Goal: Task Accomplishment & Management: Manage account settings

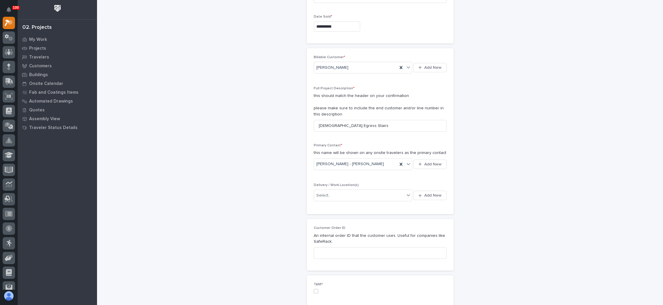
scroll to position [88, 0]
click at [427, 192] on span "Add New" at bounding box center [432, 193] width 17 height 5
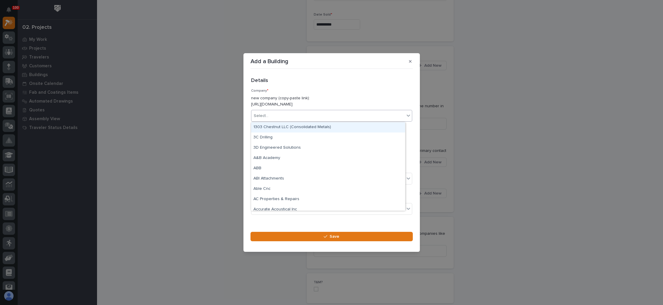
click at [314, 115] on div "Select..." at bounding box center [327, 116] width 153 height 10
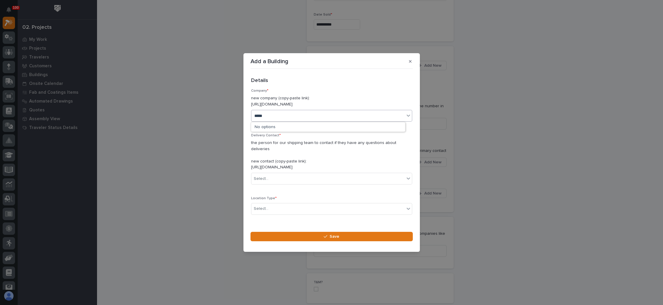
type input "******"
click at [293, 127] on div "[PERSON_NAME]" at bounding box center [328, 127] width 154 height 10
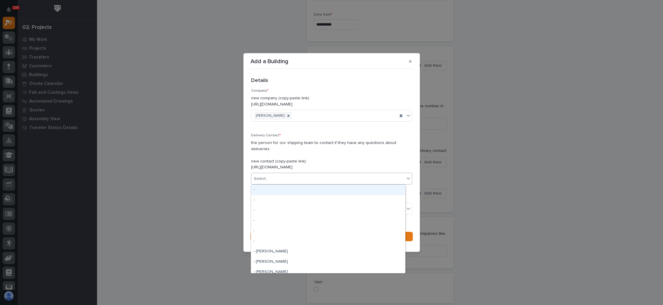
click at [299, 178] on div "Select..." at bounding box center [327, 179] width 153 height 10
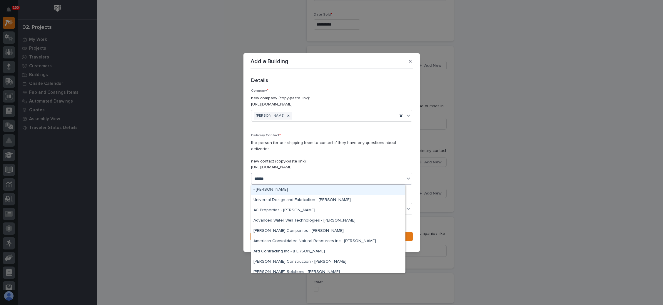
type input "*******"
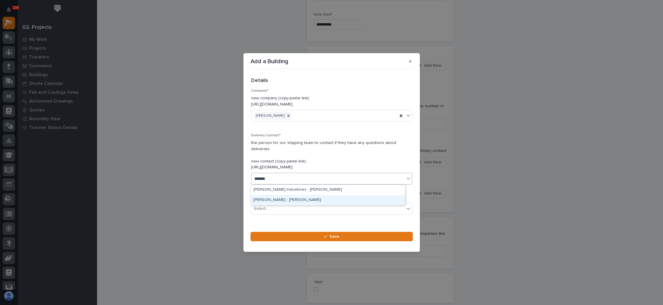
click at [307, 199] on div "Tanner Lumber - John Reynolds" at bounding box center [328, 200] width 154 height 10
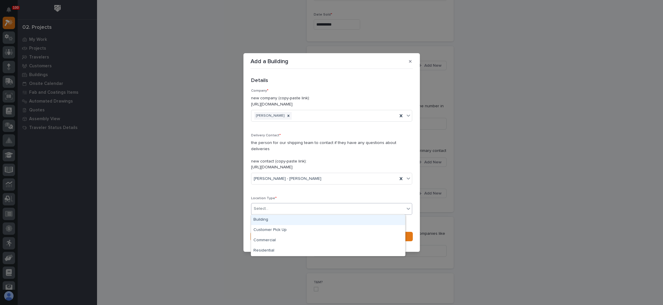
click at [305, 208] on div "Select..." at bounding box center [327, 209] width 153 height 10
click at [296, 221] on div "Building" at bounding box center [328, 220] width 154 height 10
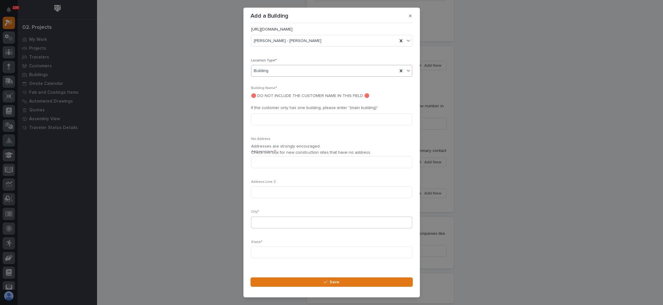
scroll to position [152, 0]
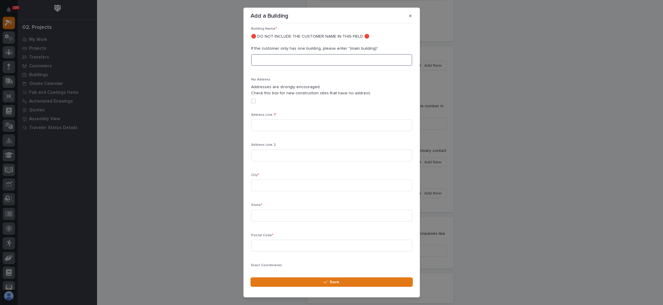
click at [302, 65] on input at bounding box center [331, 60] width 161 height 12
type input "M"
type input "Baptist Church"
click at [289, 123] on input at bounding box center [331, 125] width 161 height 12
paste input "4 N 2nd Ave Broadalbin, NY 12025"
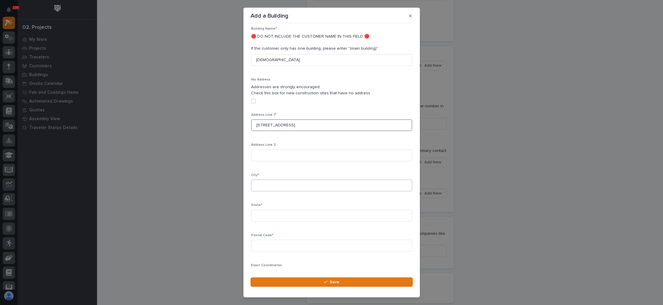
type input "4 N 2nd Ave Broadalbin, NY 12025"
click at [274, 181] on input at bounding box center [331, 186] width 161 height 12
paste input "4 N 2nd Ave Broadalbin, NY 12025"
type input "4 N 2nd Ave Broadalbin, NY 12025"
click at [274, 216] on input at bounding box center [331, 216] width 161 height 12
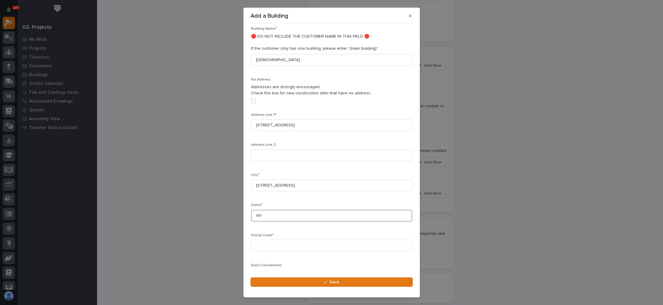
type input "NY"
type input "12025"
click at [326, 184] on input "4 N 2nd Ave Broadalbin, NY 12025" at bounding box center [331, 186] width 161 height 12
type input "Broadalbin"
click at [324, 124] on input "4 N 2nd Ave Broadalbin, NY 12025" at bounding box center [331, 125] width 161 height 12
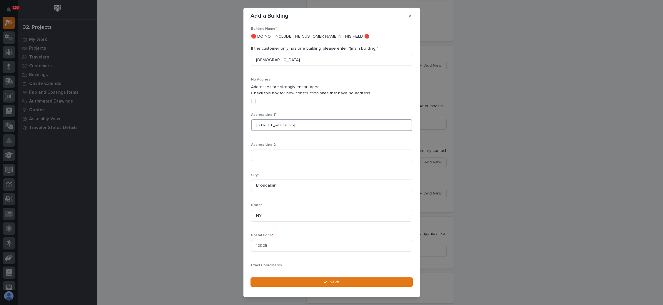
type input "4 N 2nd Ave"
click at [473, 141] on div "Add a Building Loading... Saving… Loading... Saving… Loading... Saving… Details…" at bounding box center [331, 152] width 663 height 305
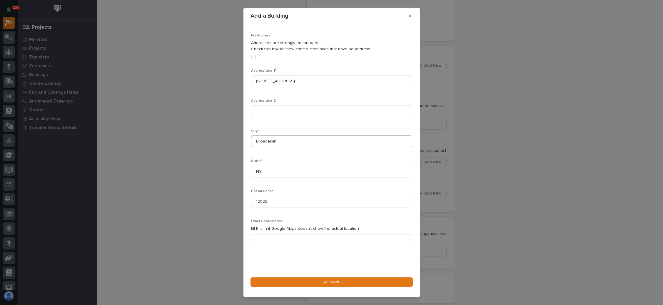
scroll to position [196, 0]
click at [325, 282] on icon "button" at bounding box center [326, 282] width 4 height 4
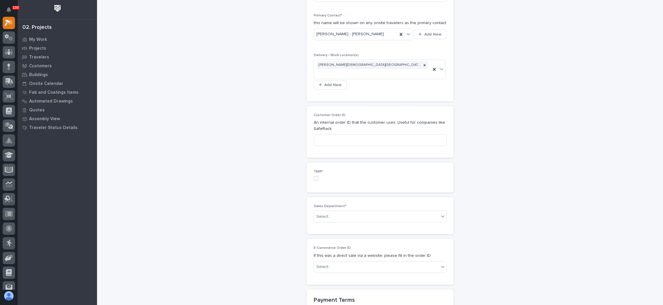
scroll to position [221, 0]
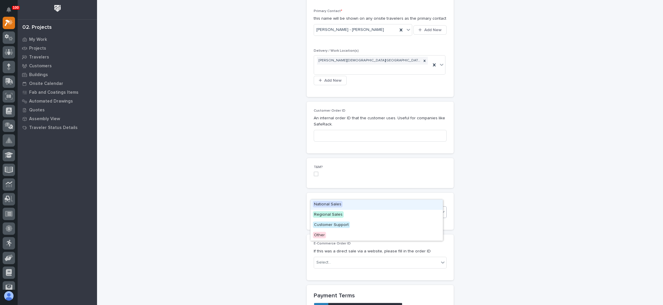
click at [362, 208] on div "Select..." at bounding box center [376, 213] width 125 height 10
click at [356, 207] on div "National Sales" at bounding box center [377, 205] width 132 height 10
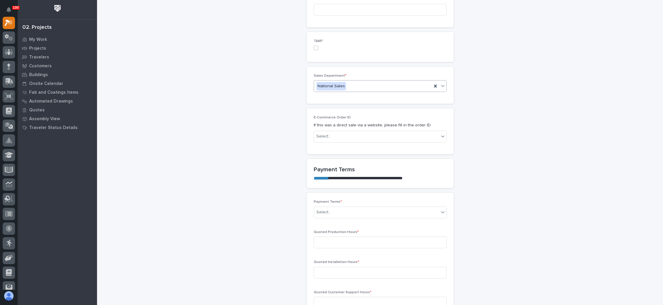
scroll to position [353, 0]
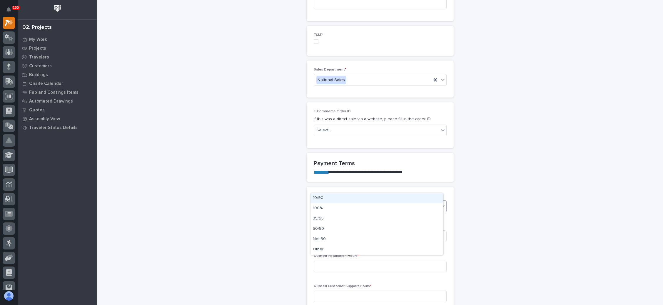
click at [367, 201] on div "Select..." at bounding box center [376, 206] width 125 height 10
click at [354, 210] on div "100%" at bounding box center [377, 209] width 132 height 10
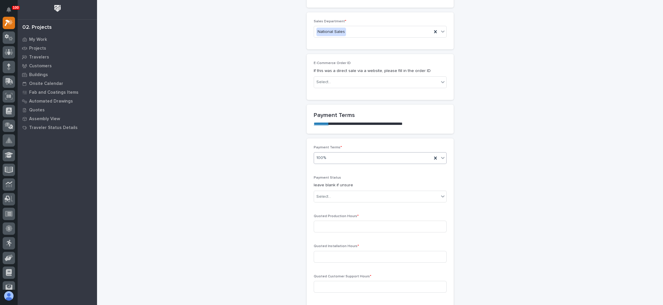
scroll to position [460, 0]
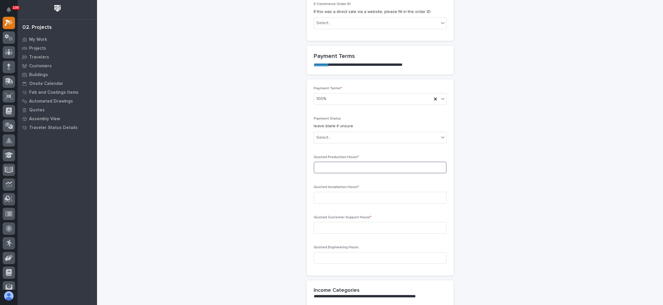
click at [347, 162] on input at bounding box center [380, 168] width 133 height 12
type input "50"
click at [364, 192] on input at bounding box center [380, 198] width 133 height 12
type input "0"
click at [357, 222] on input at bounding box center [380, 228] width 133 height 12
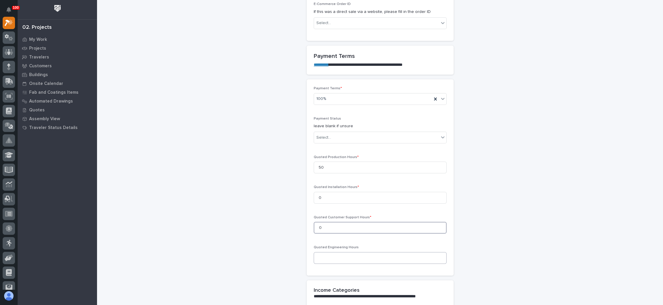
type input "0"
click at [360, 252] on input at bounding box center [380, 258] width 133 height 12
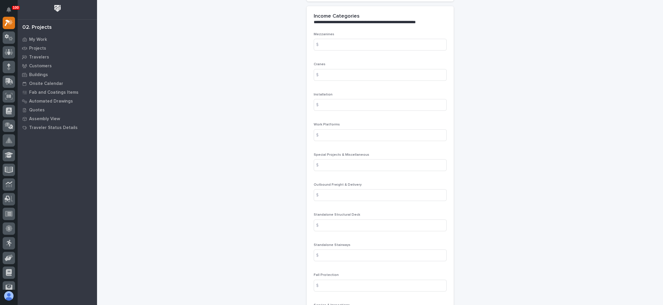
scroll to position [769, 0]
type input "0"
click at [357, 155] on input at bounding box center [380, 161] width 133 height 12
type input "1125"
click at [353, 215] on input at bounding box center [380, 221] width 133 height 12
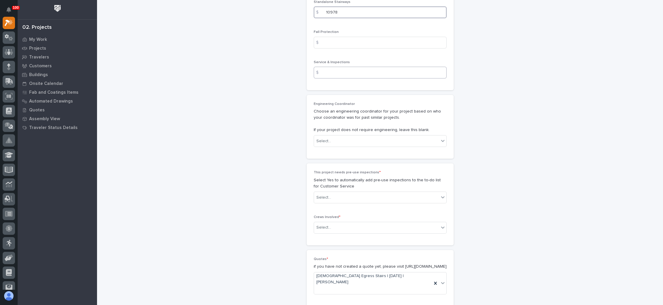
scroll to position [990, 0]
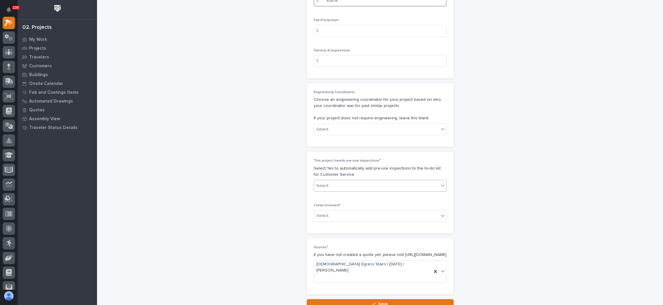
type input "10978"
click at [419, 181] on div "Select..." at bounding box center [376, 186] width 125 height 10
drag, startPoint x: 398, startPoint y: 182, endPoint x: 396, endPoint y: 186, distance: 4.1
click at [396, 186] on div "No" at bounding box center [377, 187] width 132 height 10
drag, startPoint x: 389, startPoint y: 195, endPoint x: 387, endPoint y: 198, distance: 3.7
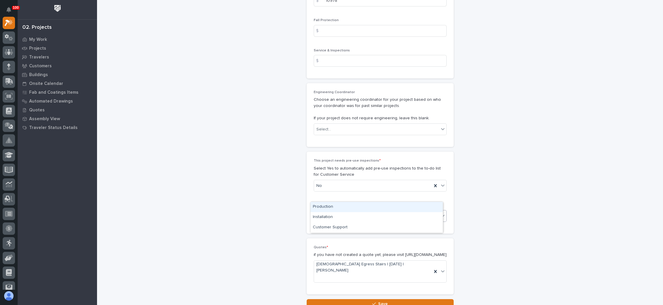
click at [389, 211] on div "Select..." at bounding box center [376, 216] width 125 height 10
drag, startPoint x: 381, startPoint y: 209, endPoint x: 393, endPoint y: 207, distance: 11.9
click at [382, 209] on div "Production" at bounding box center [377, 207] width 132 height 10
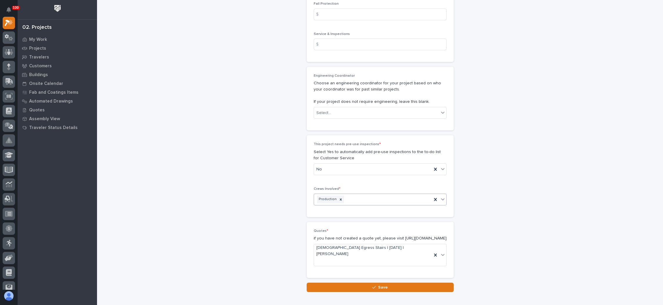
scroll to position [1014, 0]
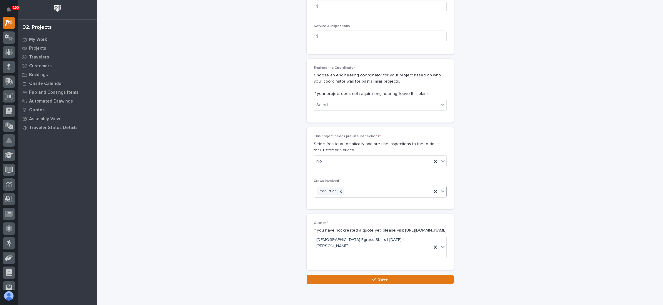
click at [379, 277] on span "Save" at bounding box center [383, 279] width 10 height 5
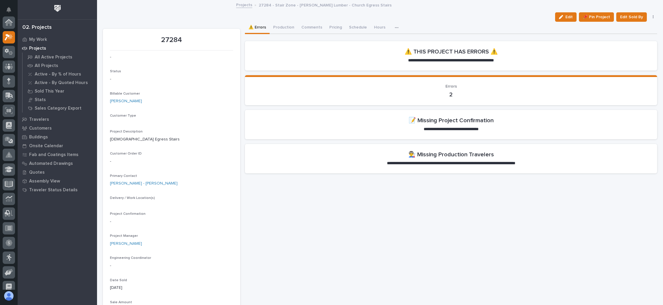
scroll to position [14, 0]
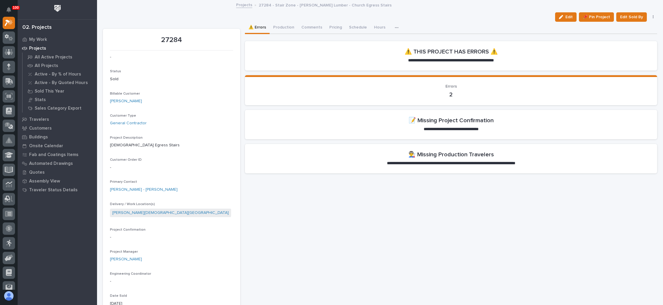
drag, startPoint x: 564, startPoint y: 16, endPoint x: 233, endPoint y: 97, distance: 341.4
click at [558, 16] on button "Edit" at bounding box center [565, 16] width 21 height 9
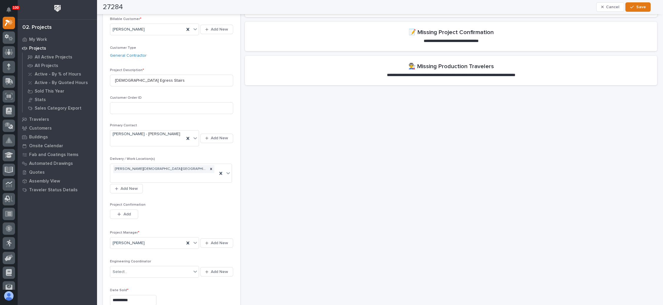
scroll to position [132, 0]
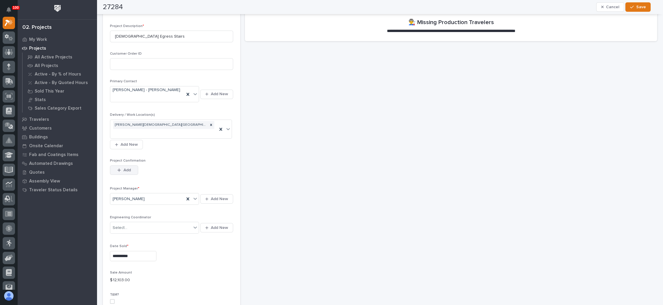
click at [123, 166] on button "Add" at bounding box center [124, 170] width 28 height 9
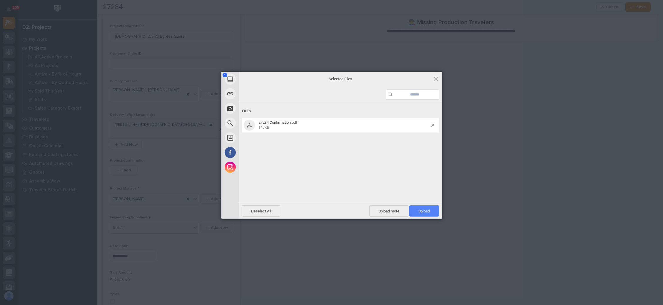
click at [417, 211] on span "Upload 1" at bounding box center [424, 211] width 30 height 11
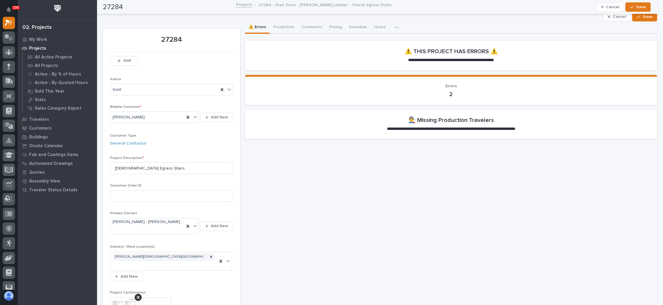
scroll to position [0, 0]
click at [643, 16] on span "Save" at bounding box center [648, 16] width 10 height 5
click at [286, 25] on button "Production" at bounding box center [284, 28] width 28 height 12
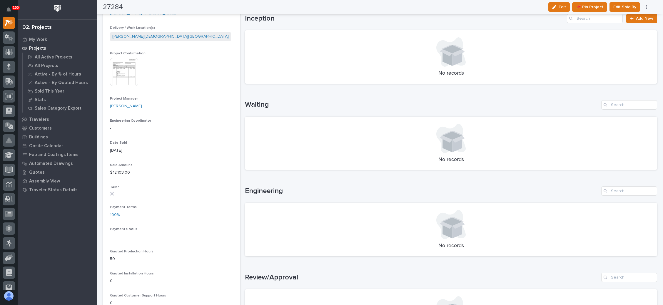
scroll to position [44, 0]
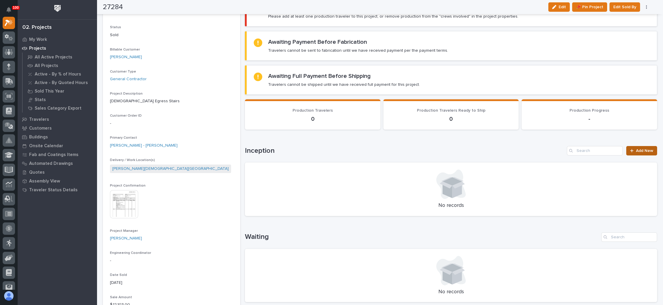
click at [630, 149] on div at bounding box center [633, 151] width 6 height 4
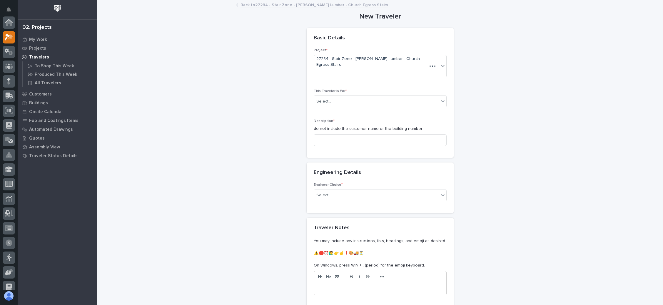
scroll to position [14, 0]
click at [364, 97] on div "Select..." at bounding box center [376, 102] width 125 height 10
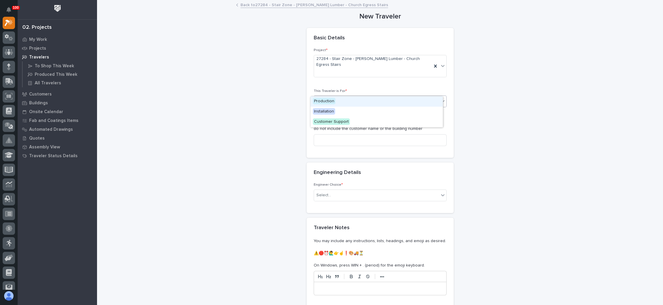
click at [352, 104] on div "Production" at bounding box center [377, 101] width 132 height 10
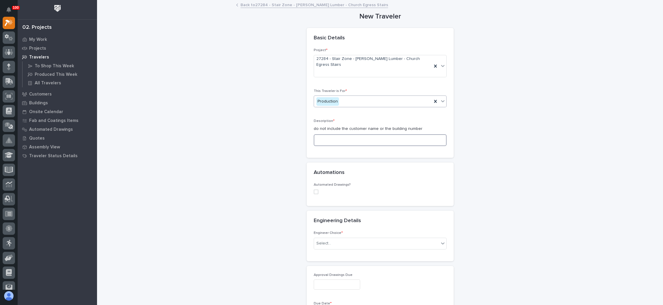
click at [351, 134] on input at bounding box center [380, 140] width 133 height 12
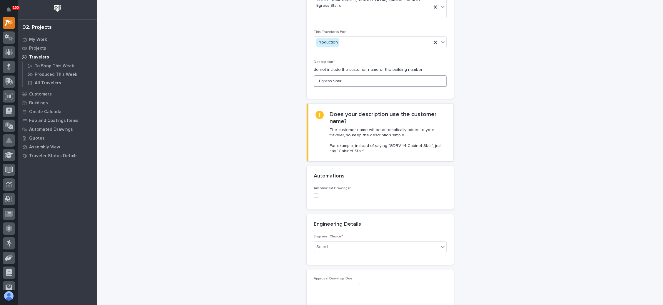
scroll to position [88, 0]
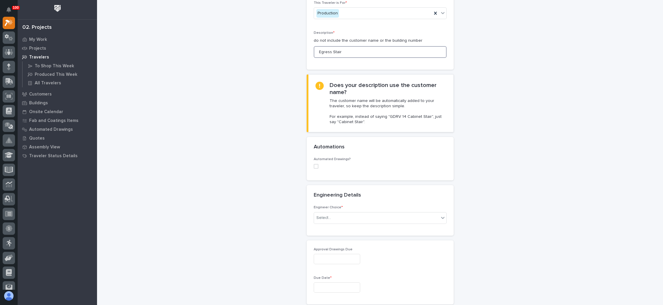
click at [314, 164] on span at bounding box center [316, 166] width 5 height 5
type input "Egress Stair"
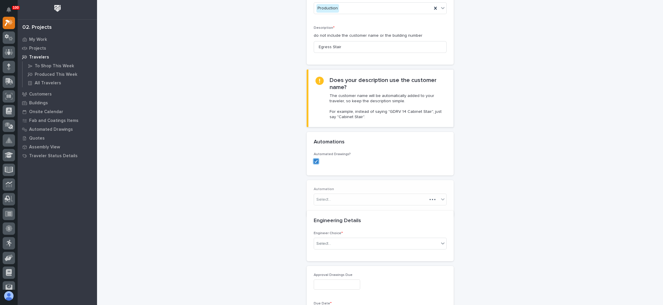
scroll to position [109, 0]
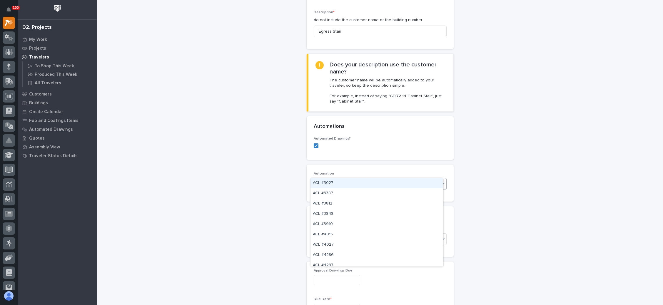
click at [346, 179] on div "Select..." at bounding box center [376, 184] width 125 height 10
type input "*****"
click at [491, 172] on div "New Traveler Loading... Saving… Loading... Saving… Basic Details Project * 2728…" at bounding box center [380, 293] width 554 height 803
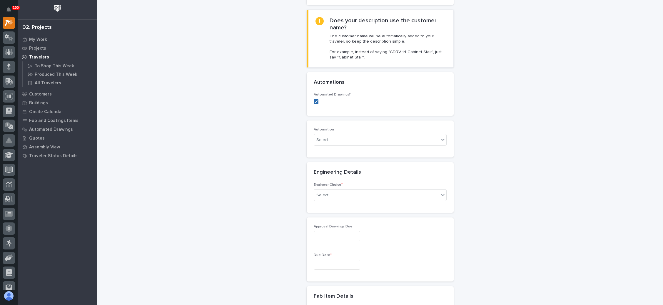
click at [314, 100] on icon at bounding box center [316, 101] width 4 height 3
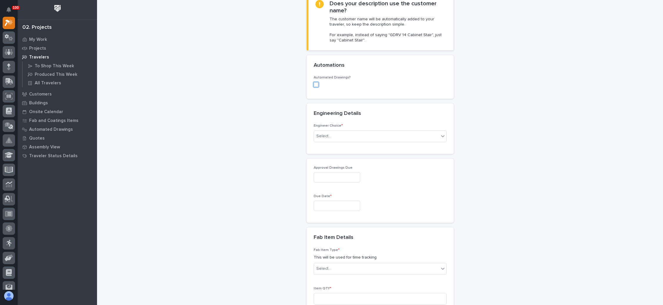
scroll to position [176, 0]
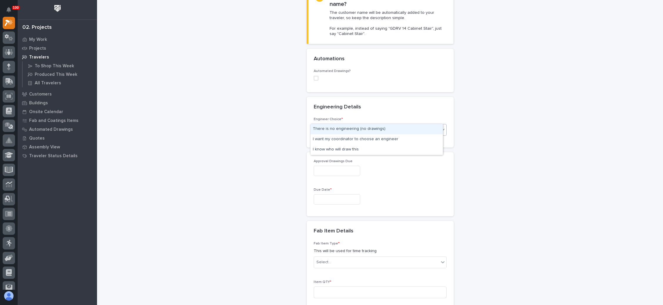
click at [359, 125] on div "Select..." at bounding box center [376, 130] width 125 height 10
click at [354, 148] on div "I know who will draw this" at bounding box center [377, 150] width 132 height 10
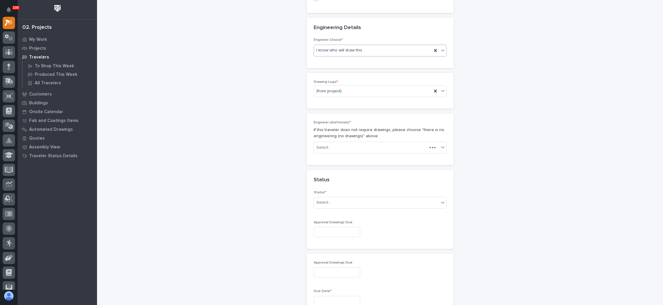
scroll to position [266, 0]
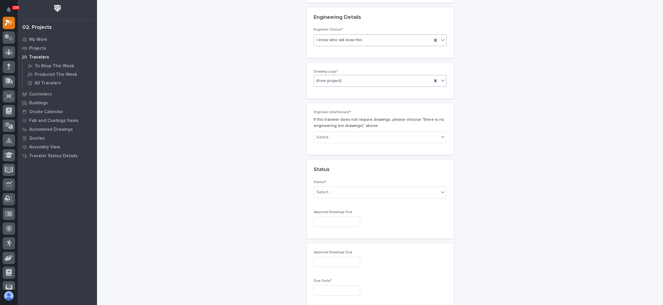
click at [353, 76] on div "(from project)" at bounding box center [373, 81] width 118 height 10
click at [344, 117] on div "Stair Zone" at bounding box center [377, 121] width 132 height 10
click at [344, 133] on div "Select..." at bounding box center [376, 138] width 125 height 10
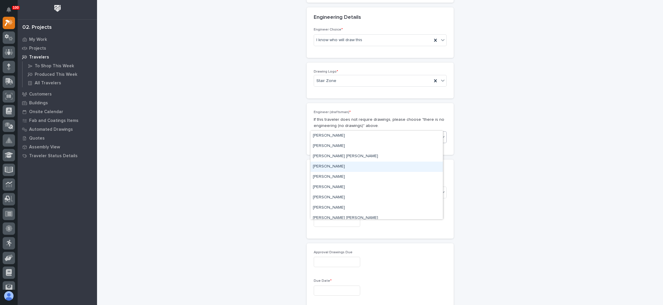
click at [341, 166] on div "[PERSON_NAME]" at bounding box center [377, 167] width 132 height 10
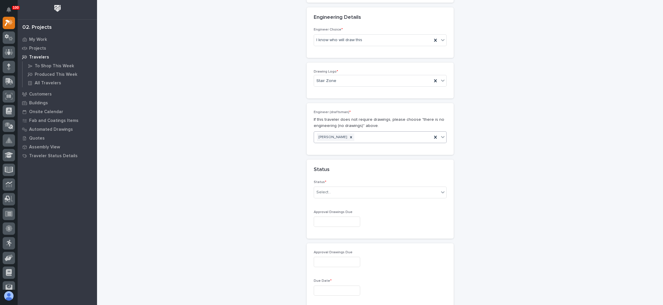
scroll to position [311, 0]
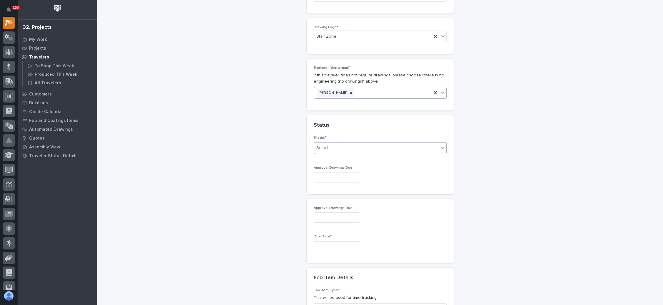
click at [360, 143] on div "Select..." at bounding box center [376, 148] width 125 height 10
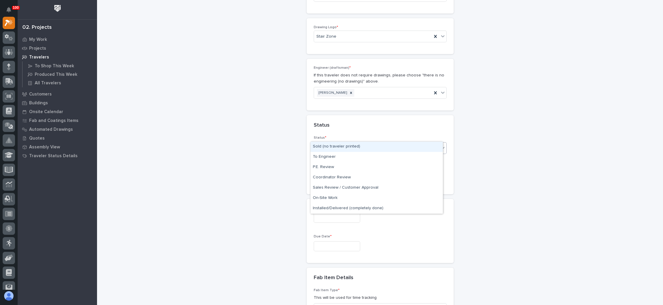
click at [349, 147] on div "Sold (no traveler printed)" at bounding box center [377, 147] width 132 height 10
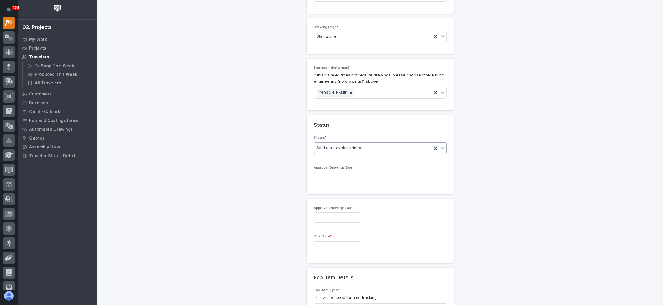
click at [344, 172] on input "text" at bounding box center [337, 177] width 46 height 10
click at [349, 126] on div "26" at bounding box center [349, 126] width 8 height 8
type input "**********"
click at [331, 241] on input "text" at bounding box center [337, 246] width 46 height 10
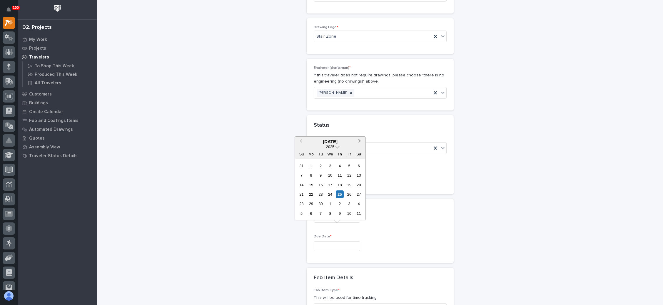
click at [360, 140] on span "Next Month" at bounding box center [360, 142] width 0 height 8
click at [349, 213] on div "7" at bounding box center [349, 214] width 8 height 8
type input "**********"
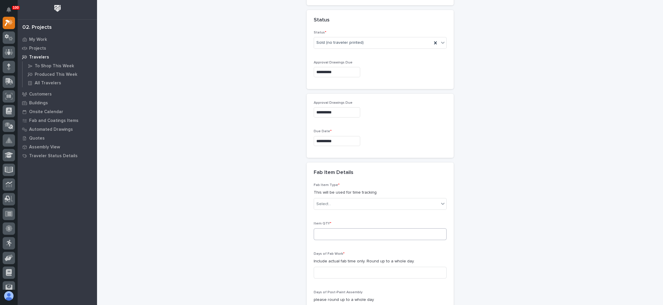
scroll to position [443, 0]
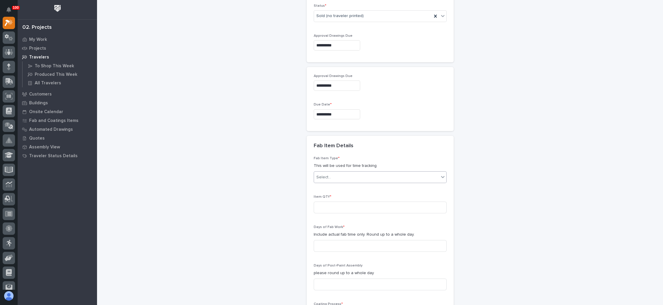
click at [384, 173] on div "Select..." at bounding box center [376, 178] width 125 height 10
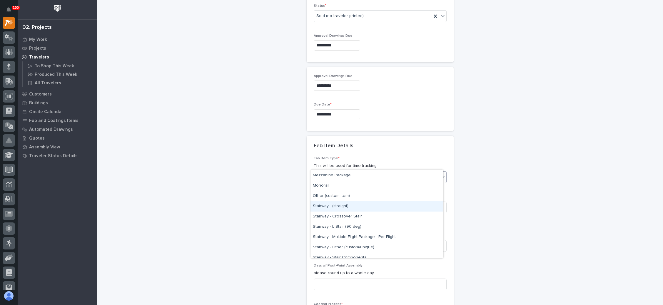
click at [364, 204] on div "Stairway - (straight)" at bounding box center [377, 206] width 132 height 10
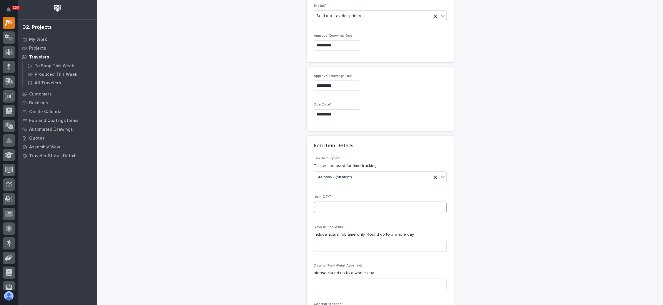
click at [350, 202] on input at bounding box center [380, 208] width 133 height 12
type input "1"
click at [353, 240] on input at bounding box center [380, 246] width 133 height 12
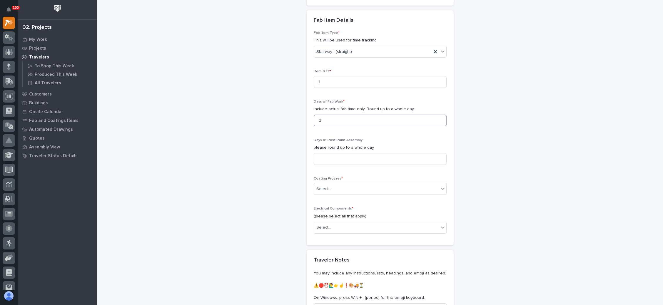
scroll to position [575, 0]
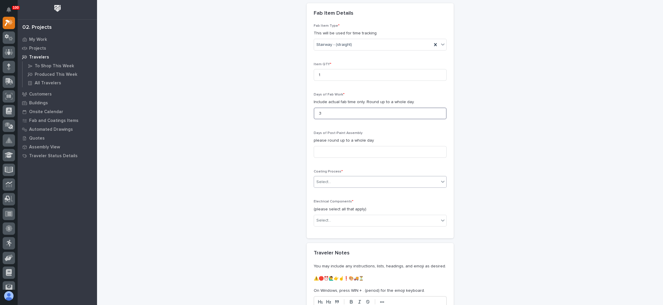
type input "3"
click at [354, 177] on div "Select..." at bounding box center [376, 182] width 125 height 10
click at [352, 179] on div "Galvanize" at bounding box center [377, 179] width 132 height 10
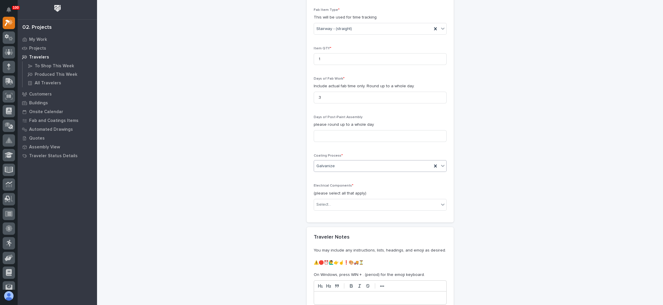
scroll to position [619, 0]
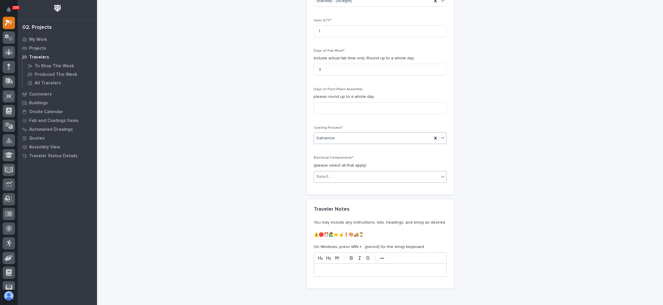
click at [367, 172] on div "Select..." at bounding box center [376, 177] width 125 height 10
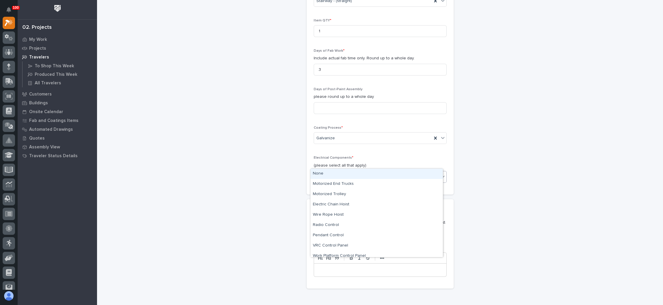
click at [359, 175] on div "None" at bounding box center [377, 174] width 132 height 10
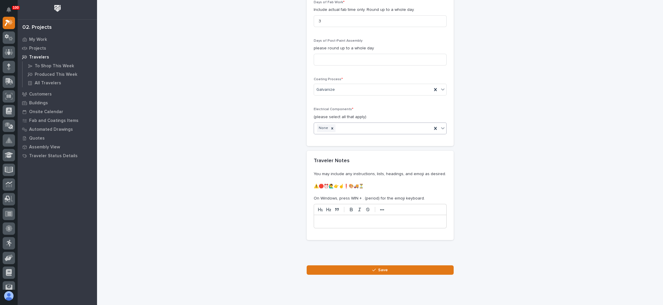
scroll to position [669, 0]
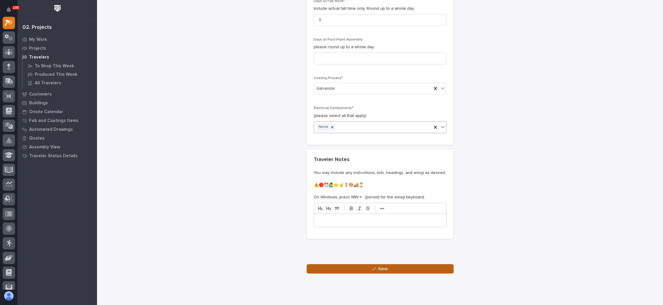
click at [378, 266] on span "Save" at bounding box center [383, 268] width 10 height 5
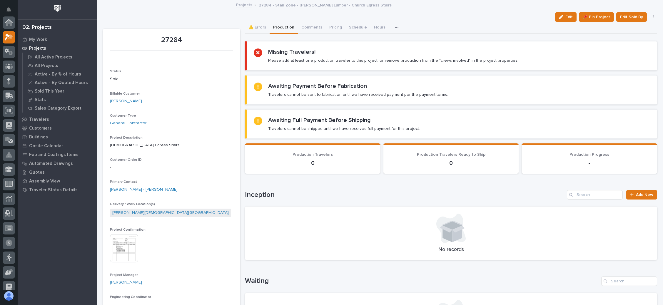
scroll to position [14, 0]
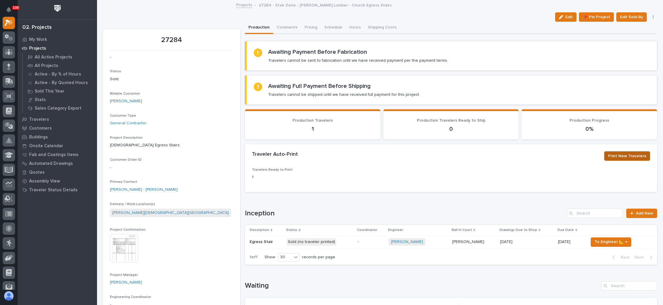
click at [616, 155] on span "Print New Travelers" at bounding box center [627, 156] width 38 height 7
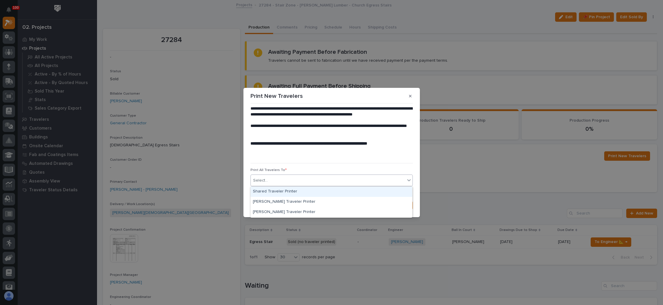
click at [296, 183] on div "Select..." at bounding box center [328, 181] width 154 height 10
click at [286, 191] on div "Shared Traveler Printer" at bounding box center [332, 192] width 162 height 10
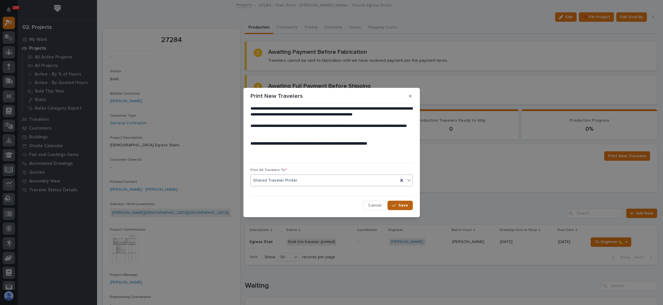
click at [404, 205] on span "Save" at bounding box center [404, 205] width 10 height 5
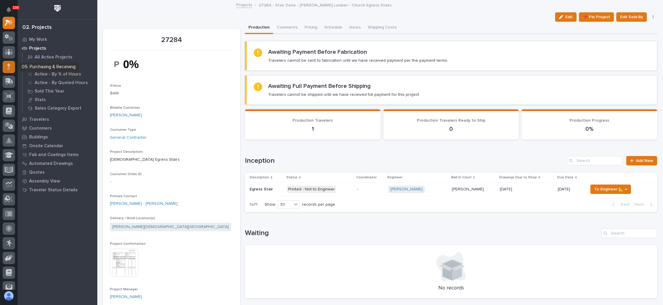
click at [8, 62] on div at bounding box center [9, 67] width 12 height 12
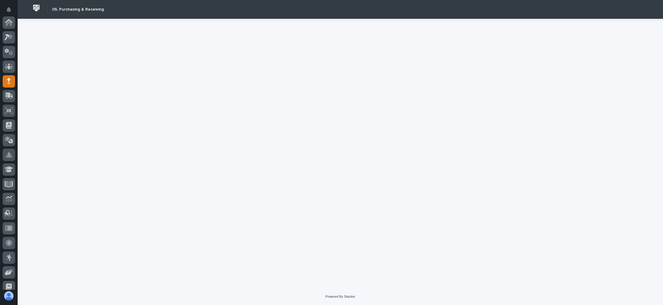
scroll to position [59, 0]
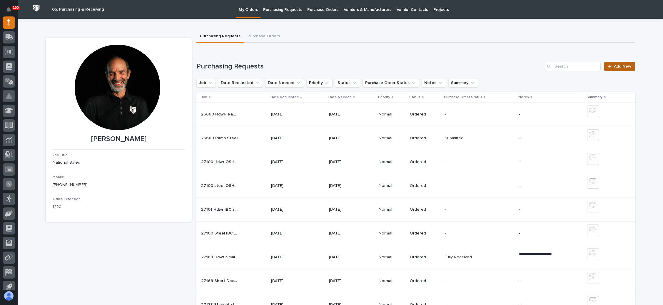
click at [614, 66] on span "Add New" at bounding box center [622, 66] width 17 height 4
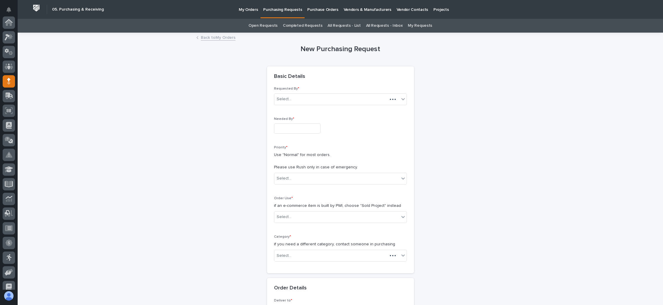
scroll to position [59, 0]
click at [292, 126] on input "text" at bounding box center [297, 129] width 46 height 10
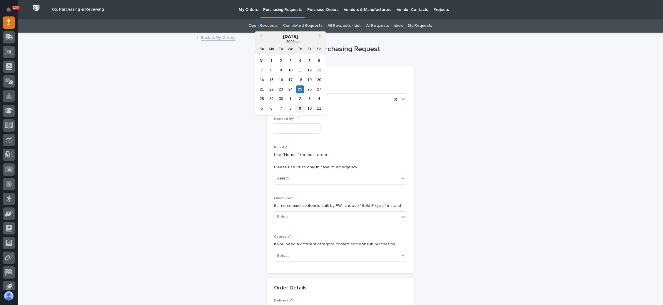
click at [301, 107] on div "9" at bounding box center [300, 108] width 8 height 8
type input "**********"
click at [290, 176] on div "Select..." at bounding box center [336, 179] width 125 height 10
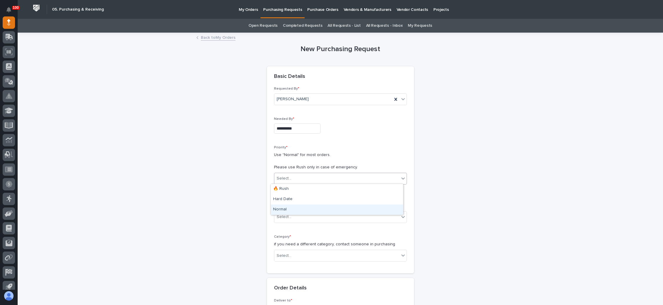
click at [292, 211] on div "Normal" at bounding box center [337, 210] width 132 height 10
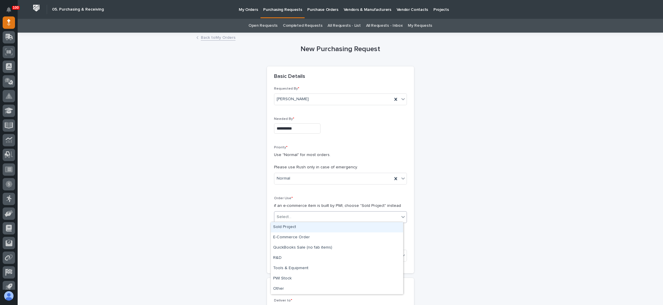
click at [293, 214] on div "Select..." at bounding box center [336, 217] width 125 height 10
click at [298, 228] on div "Sold Project" at bounding box center [337, 227] width 132 height 10
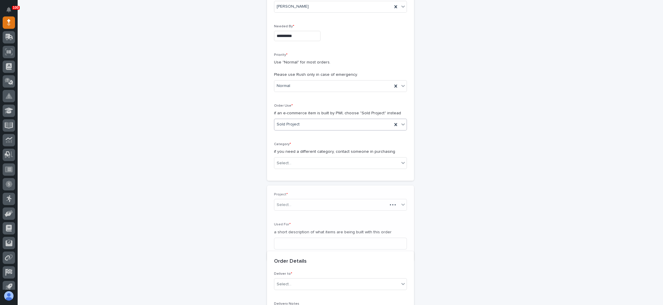
scroll to position [95, 0]
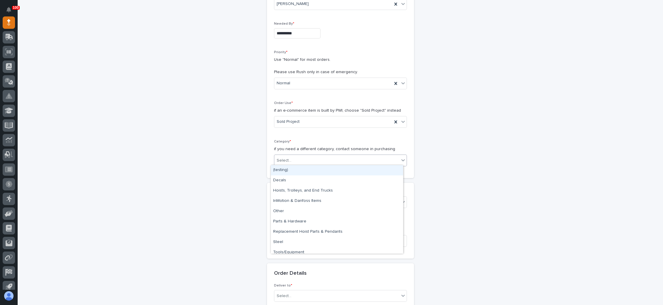
click at [311, 159] on div "Select..." at bounding box center [336, 161] width 125 height 10
click at [295, 221] on div "Parts & Hardware" at bounding box center [337, 222] width 132 height 10
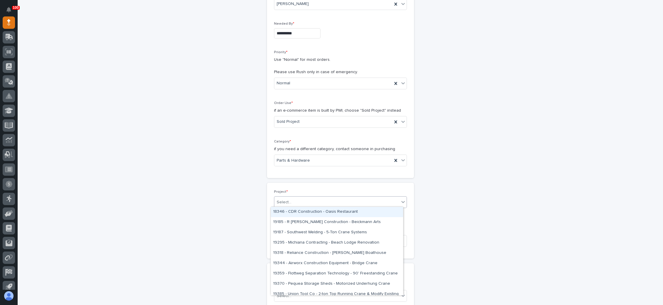
click at [297, 199] on div "Select..." at bounding box center [336, 203] width 125 height 10
type input "*****"
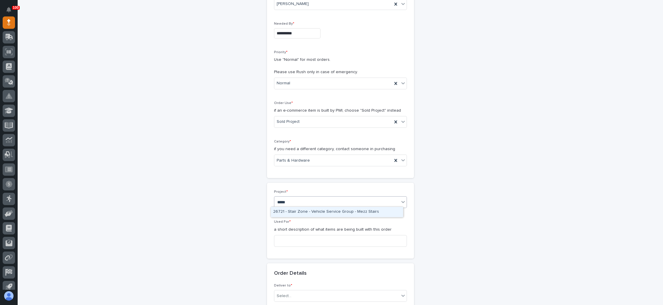
click at [318, 212] on div "26721 - Stair Zone - Vehicle Service Group - Mezz Stairs" at bounding box center [337, 212] width 132 height 10
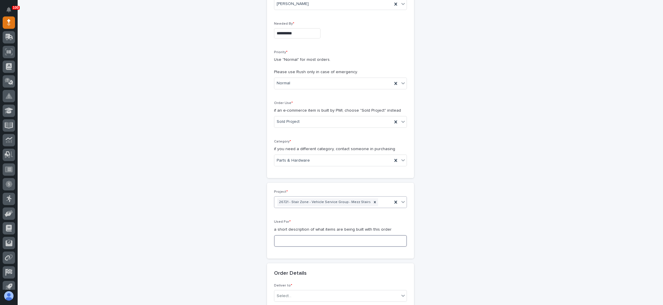
click at [300, 238] on input at bounding box center [340, 241] width 133 height 12
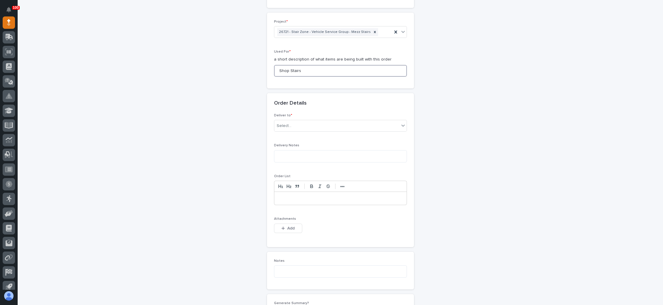
scroll to position [272, 0]
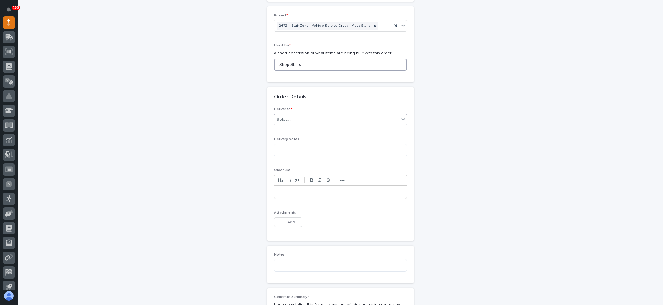
type input "Shop Stairs"
click at [323, 119] on div "Select..." at bounding box center [336, 120] width 125 height 10
click at [307, 128] on div "PWI" at bounding box center [337, 129] width 132 height 10
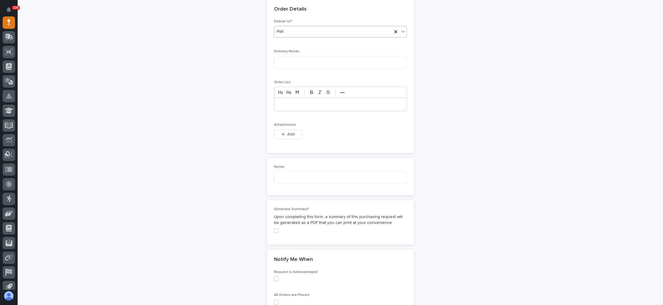
scroll to position [360, 0]
click at [291, 131] on span "Add" at bounding box center [290, 133] width 7 height 5
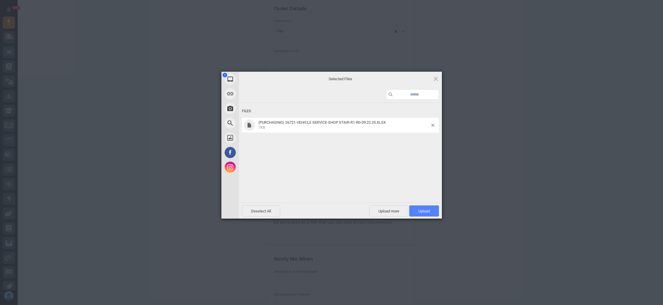
click at [420, 211] on span "Upload 1" at bounding box center [424, 211] width 11 height 4
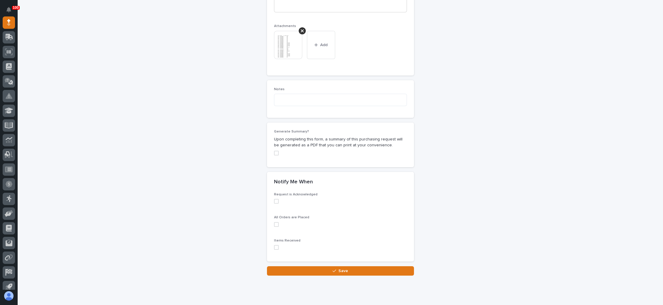
scroll to position [473, 0]
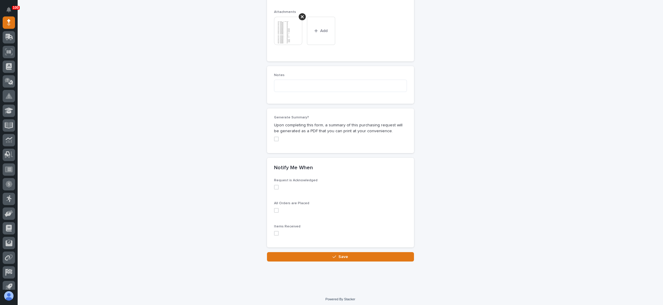
click at [334, 252] on button "Save" at bounding box center [340, 256] width 147 height 9
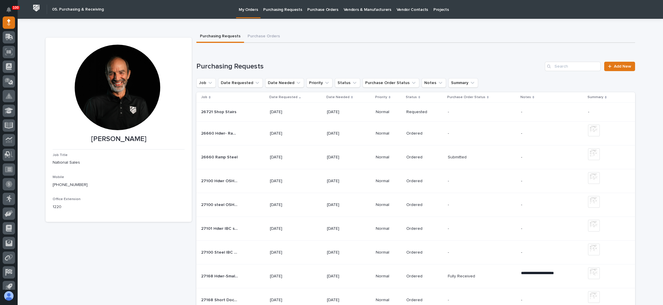
click at [436, 111] on p "Requested" at bounding box center [424, 112] width 37 height 5
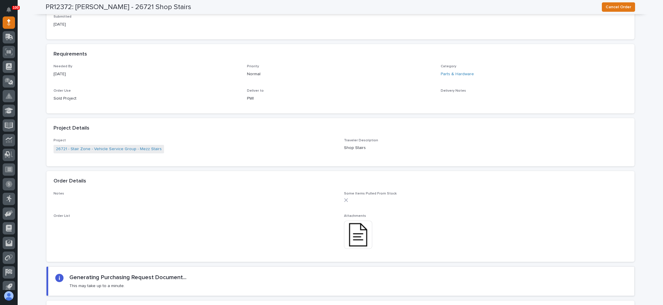
scroll to position [441, 0]
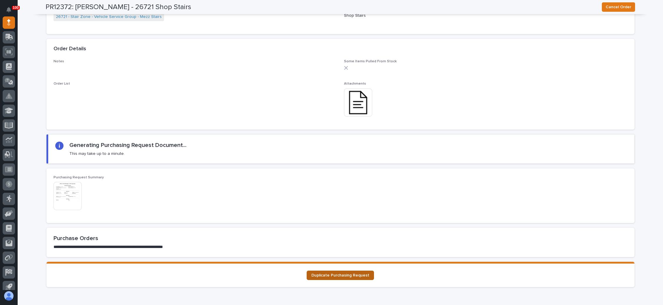
click at [344, 271] on link "Duplicate Purchasing Request" at bounding box center [340, 275] width 67 height 9
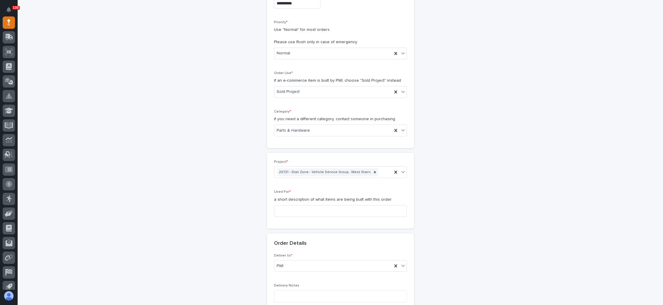
scroll to position [132, 0]
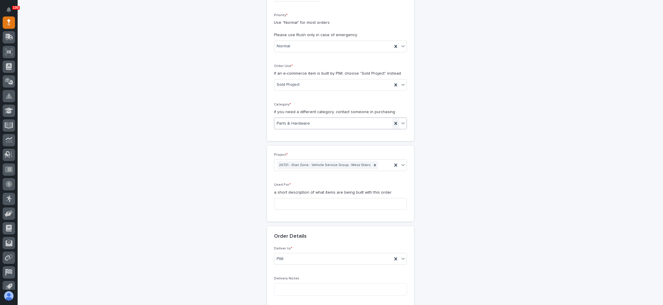
click at [393, 121] on icon at bounding box center [396, 124] width 6 height 6
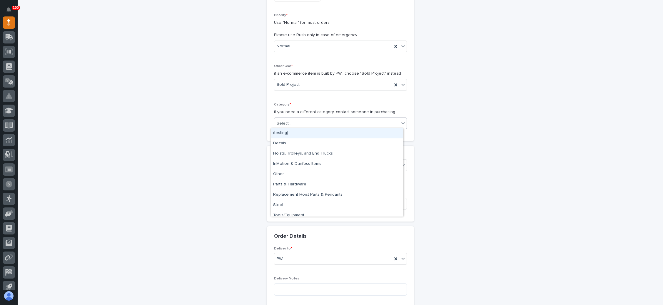
click at [400, 120] on icon at bounding box center [403, 123] width 6 height 6
click at [295, 206] on div "Steel" at bounding box center [337, 205] width 132 height 10
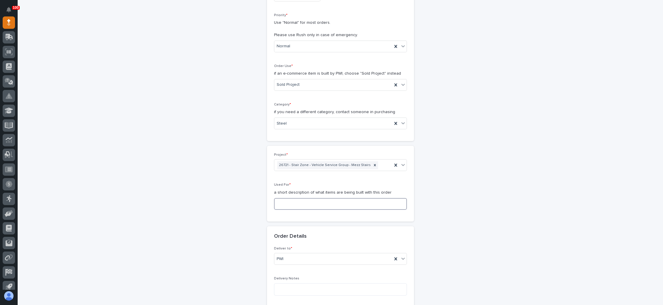
click at [305, 201] on input at bounding box center [340, 204] width 133 height 12
type input "S"
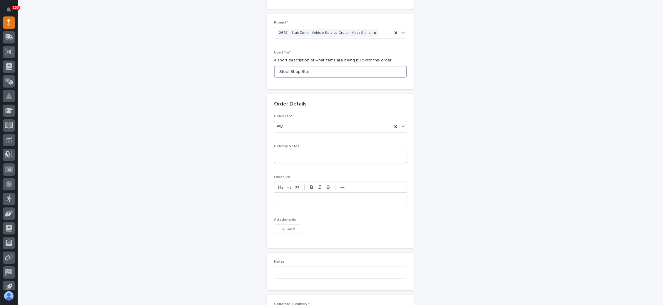
scroll to position [309, 0]
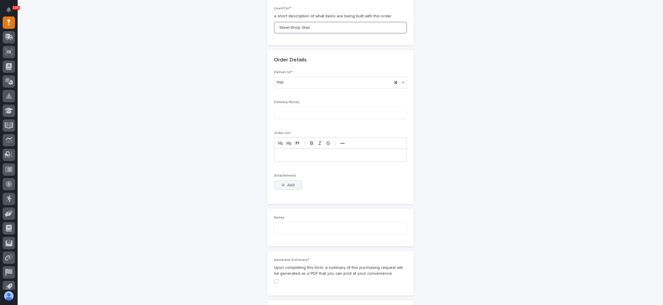
type input "Steel-Shop Stair"
drag, startPoint x: 284, startPoint y: 184, endPoint x: 333, endPoint y: 184, distance: 49.1
click at [287, 184] on span "Add" at bounding box center [290, 185] width 7 height 5
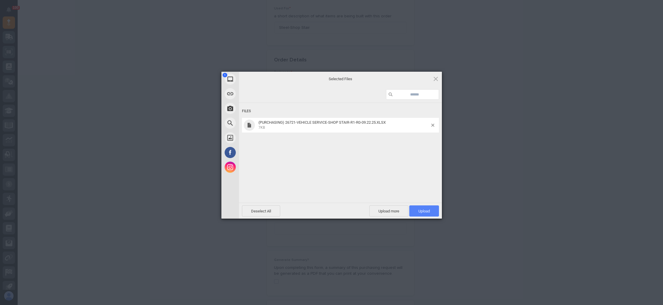
click at [419, 211] on span "Upload 1" at bounding box center [424, 211] width 11 height 4
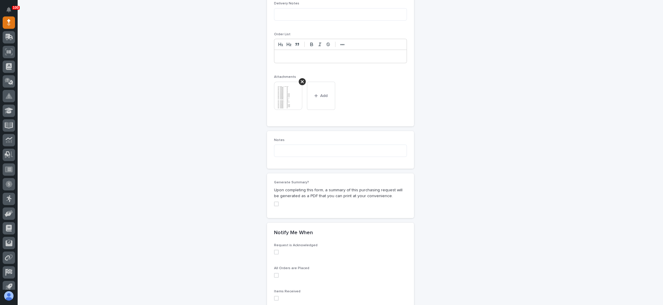
scroll to position [451, 0]
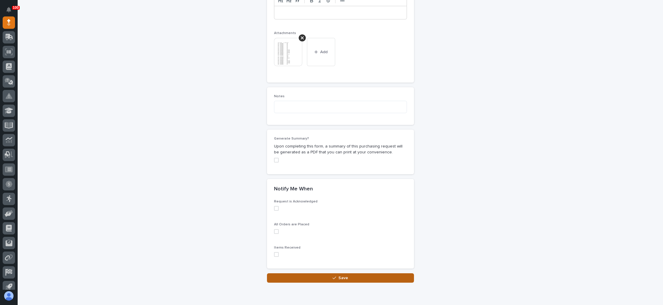
click at [334, 274] on button "Save" at bounding box center [340, 278] width 147 height 9
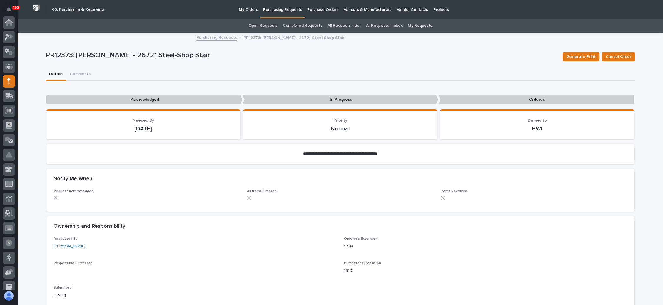
scroll to position [59, 0]
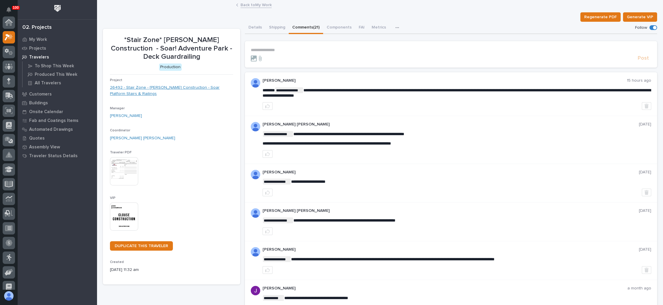
scroll to position [14, 0]
click at [257, 4] on link "Back to My Work" at bounding box center [256, 4] width 31 height 7
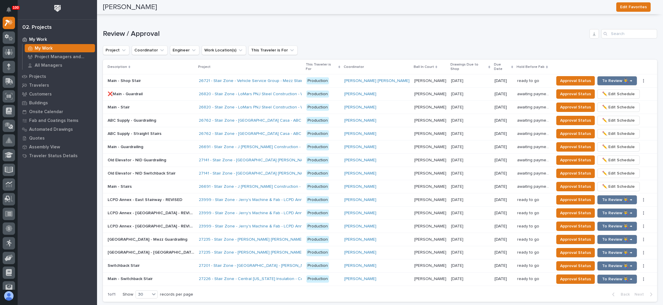
scroll to position [529, 0]
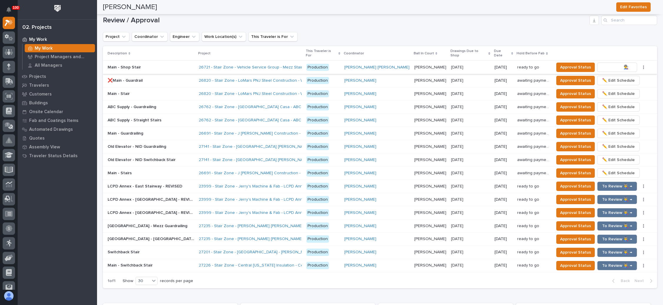
click at [602, 64] on span "To Review 👨‍🏭 →" at bounding box center [617, 67] width 30 height 7
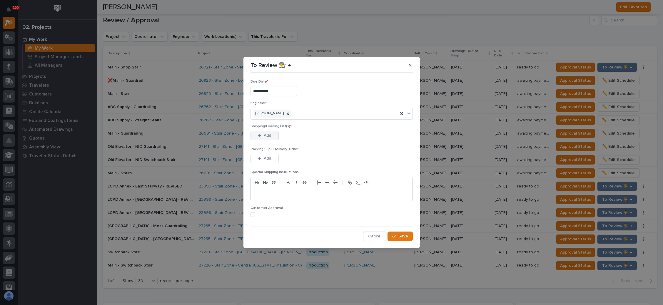
click at [268, 135] on span "Add" at bounding box center [267, 135] width 7 height 5
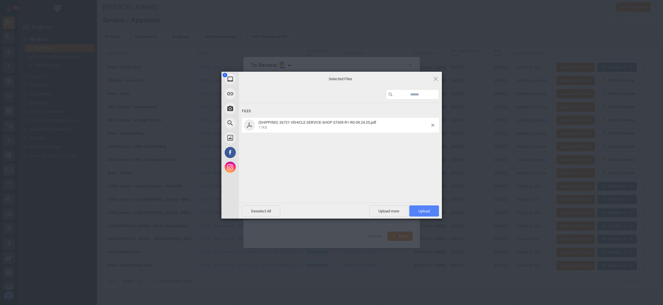
click at [419, 207] on span "Upload 1" at bounding box center [424, 211] width 30 height 11
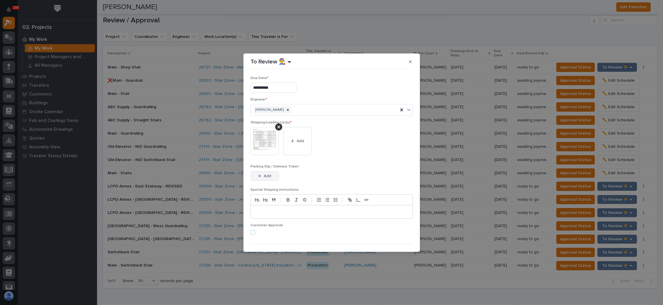
drag, startPoint x: 267, startPoint y: 173, endPoint x: 306, endPoint y: 170, distance: 38.3
click at [267, 173] on button "Add" at bounding box center [265, 175] width 28 height 9
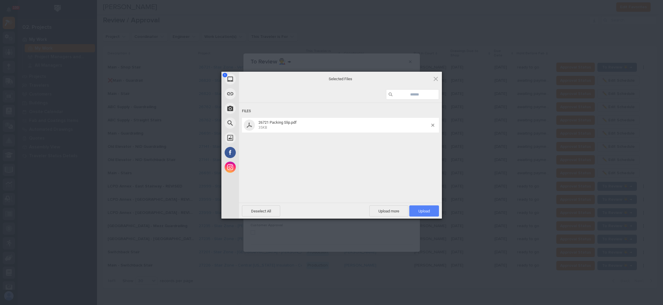
click at [421, 209] on span "Upload 1" at bounding box center [424, 211] width 11 height 4
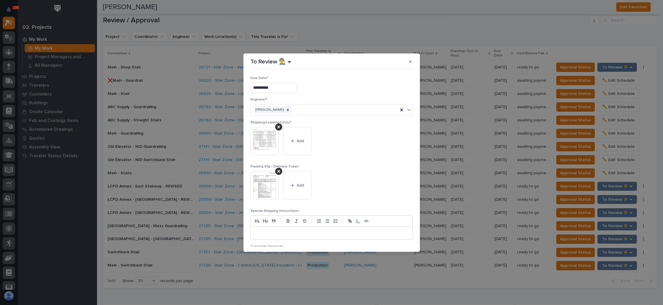
scroll to position [32, 0]
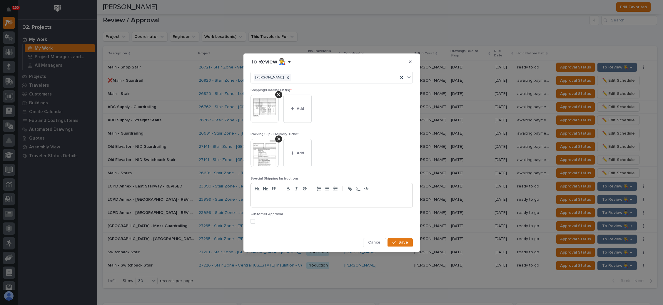
click at [254, 220] on span at bounding box center [253, 221] width 5 height 5
click at [399, 240] on span "Save" at bounding box center [404, 242] width 10 height 5
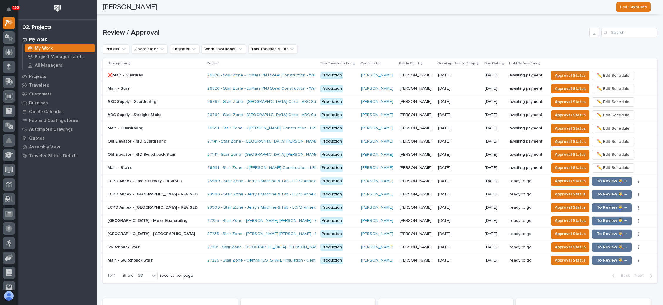
scroll to position [523, 0]
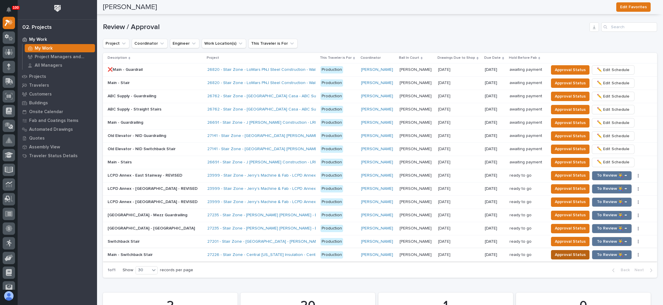
click at [564, 251] on span "Approval Status" at bounding box center [570, 254] width 31 height 7
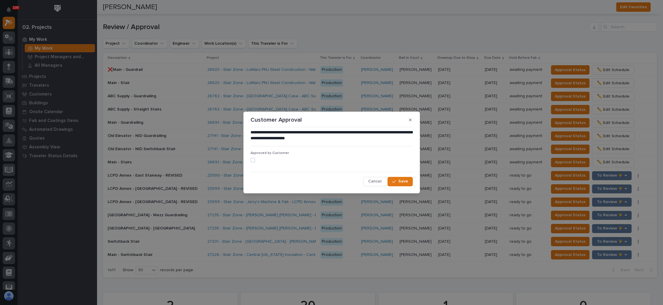
click at [252, 159] on span at bounding box center [253, 160] width 5 height 5
click at [397, 181] on div "button" at bounding box center [395, 182] width 6 height 4
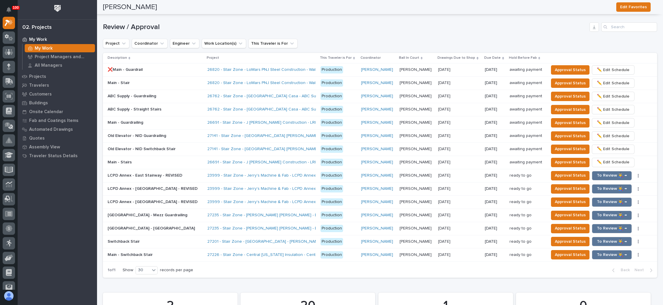
click at [461, 250] on div "10/22/2025 10/22/2025" at bounding box center [459, 255] width 42 height 10
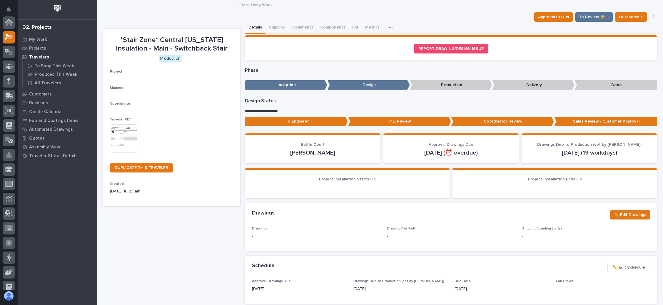
scroll to position [14, 0]
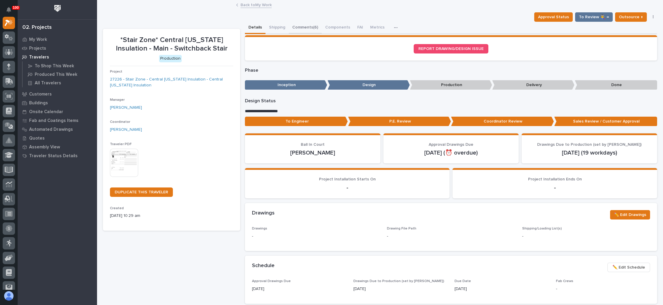
click at [307, 24] on button "Comments (6)" at bounding box center [305, 28] width 33 height 12
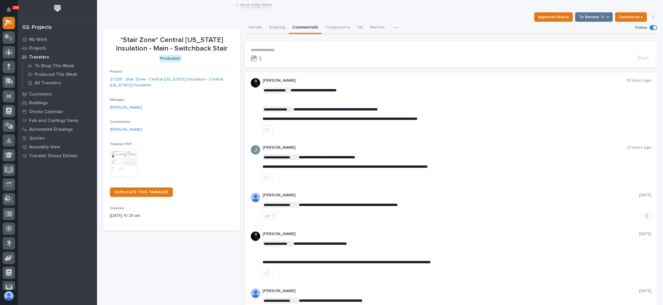
click at [271, 48] on p "**********" at bounding box center [451, 50] width 401 height 5
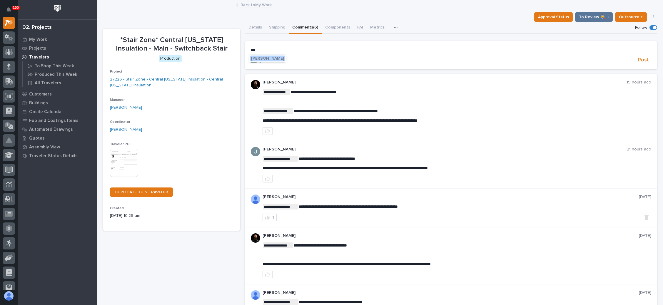
click at [269, 57] on span "[PERSON_NAME]" at bounding box center [267, 58] width 33 height 4
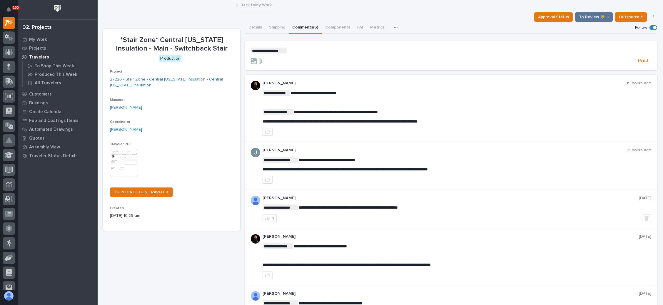
click at [299, 52] on p "**********" at bounding box center [451, 51] width 401 height 6
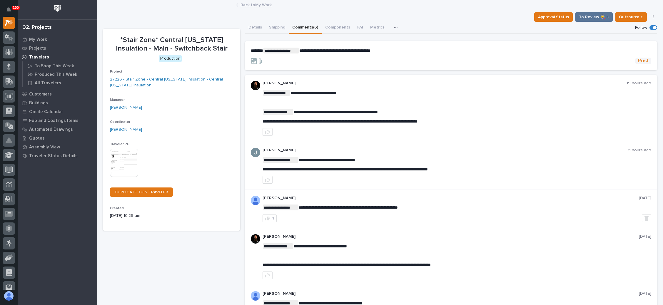
click at [638, 59] on span "Post" at bounding box center [643, 61] width 11 height 7
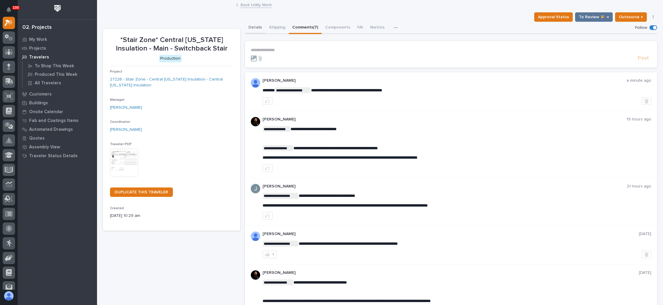
drag, startPoint x: 257, startPoint y: 24, endPoint x: 260, endPoint y: 30, distance: 6.6
click at [257, 24] on button "Details" at bounding box center [255, 28] width 21 height 12
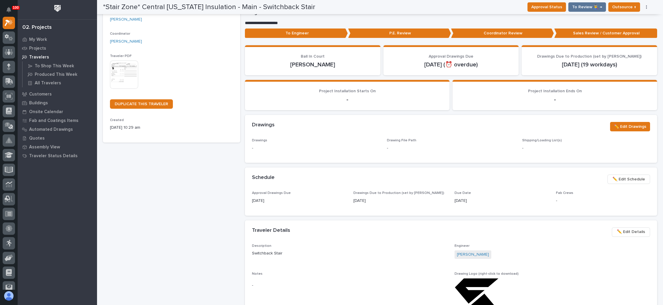
scroll to position [132, 0]
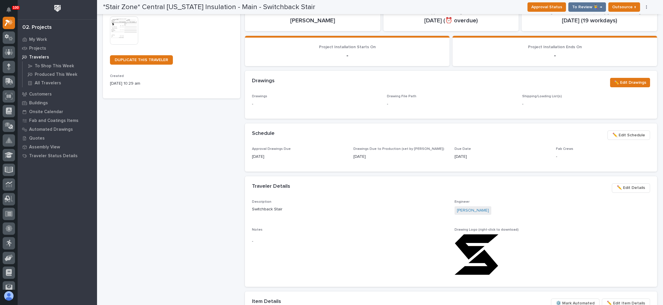
click at [626, 134] on span "✏️ Edit Schedule" at bounding box center [629, 135] width 33 height 7
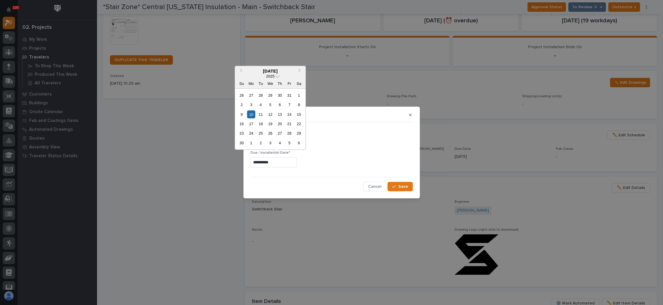
click at [279, 162] on input "**********" at bounding box center [274, 162] width 46 height 10
click at [288, 115] on div "14" at bounding box center [290, 114] width 8 height 8
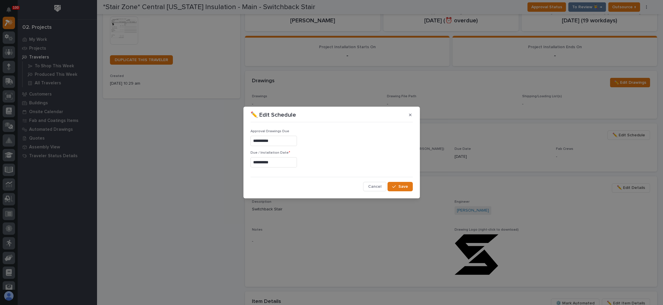
type input "**********"
click at [401, 182] on button "Save" at bounding box center [400, 186] width 25 height 9
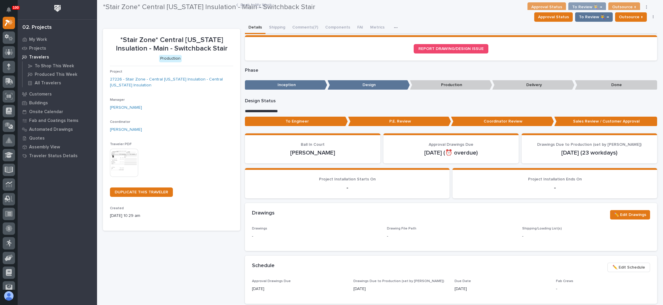
scroll to position [0, 0]
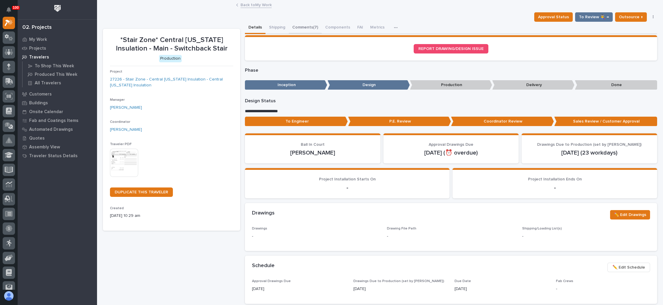
click at [313, 24] on button "Comments (7)" at bounding box center [305, 28] width 33 height 12
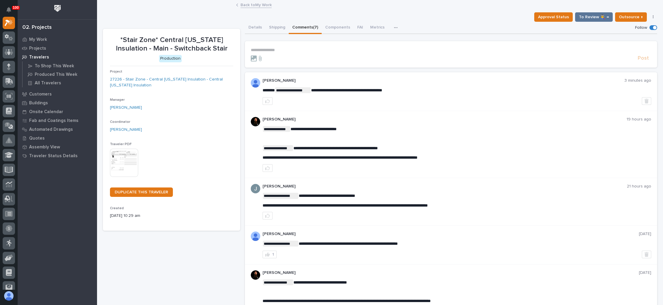
click at [279, 48] on p "**********" at bounding box center [451, 50] width 401 height 5
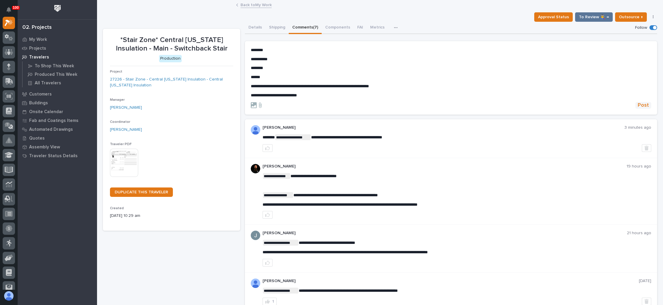
click at [638, 102] on span "Post" at bounding box center [643, 105] width 11 height 7
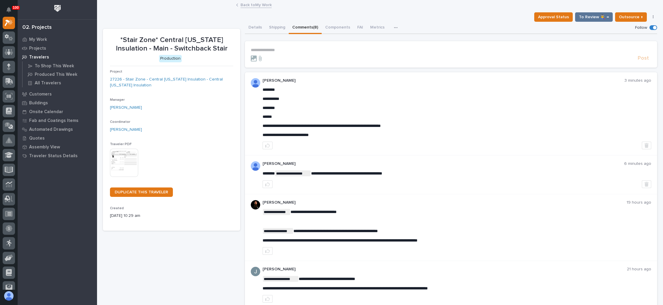
click at [248, 4] on link "Back to My Work" at bounding box center [256, 4] width 31 height 7
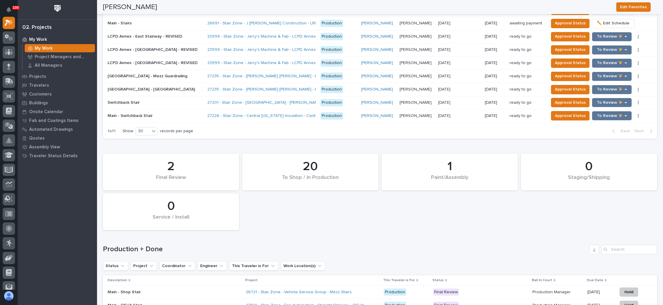
scroll to position [750, 0]
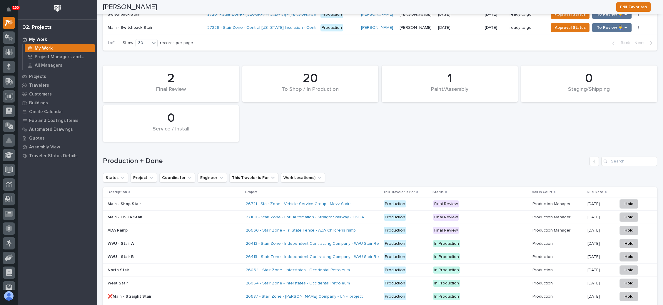
click at [204, 228] on p "ADA Ramp" at bounding box center [159, 230] width 103 height 5
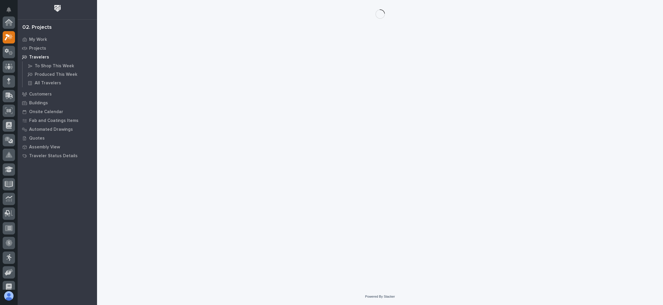
scroll to position [14, 0]
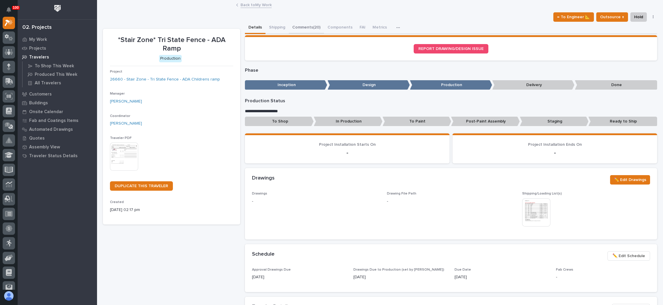
click at [312, 24] on button "Comments (20)" at bounding box center [306, 28] width 35 height 12
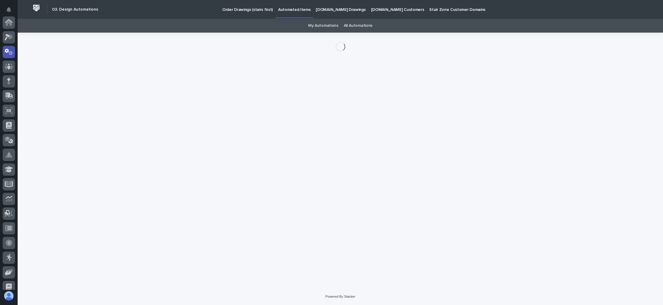
scroll to position [29, 0]
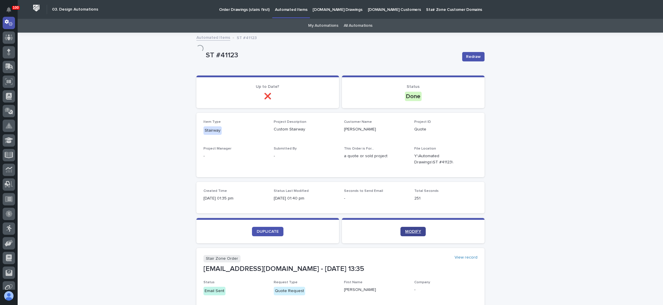
click at [415, 232] on span "MODIFY" at bounding box center [413, 232] width 16 height 4
click at [412, 230] on span "MODIFY" at bounding box center [413, 232] width 16 height 4
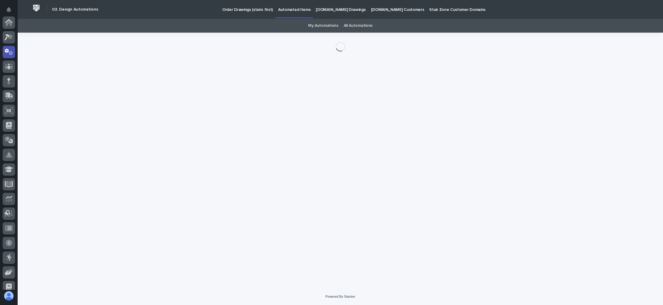
scroll to position [29, 0]
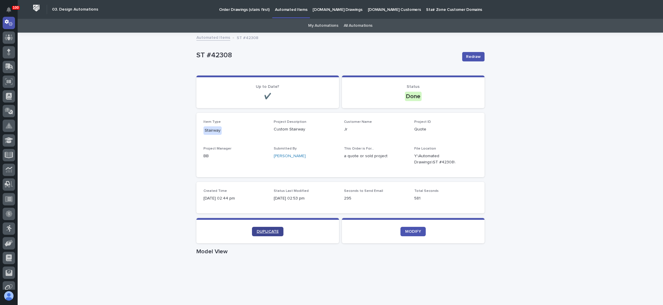
click at [271, 229] on link "DUPLICATE" at bounding box center [267, 231] width 31 height 9
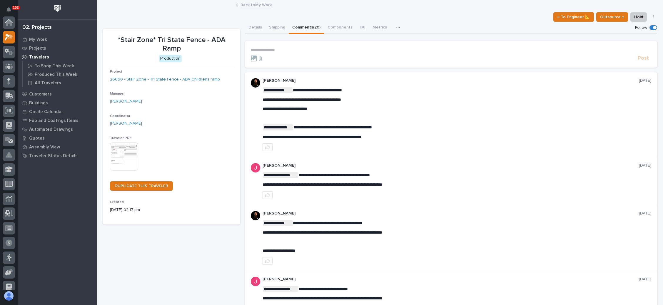
scroll to position [14, 0]
click at [257, 4] on link "Back to My Work" at bounding box center [256, 4] width 31 height 7
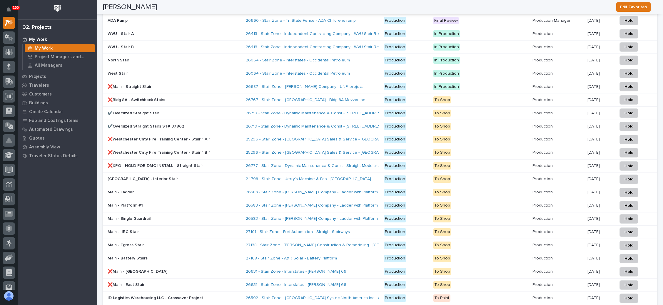
scroll to position [916, 0]
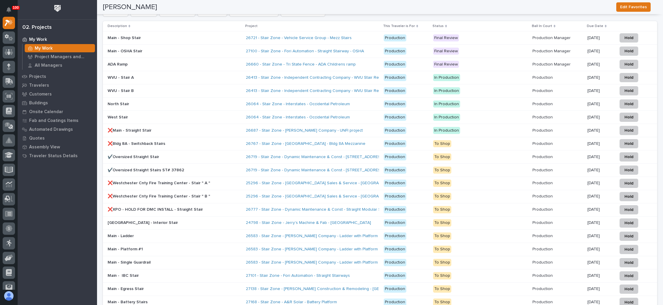
click at [502, 180] on p "To Shop" at bounding box center [480, 183] width 95 height 7
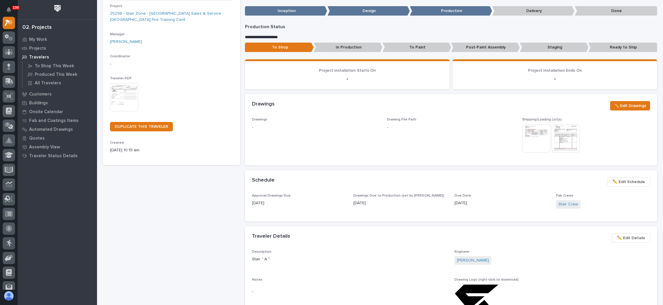
scroll to position [88, 0]
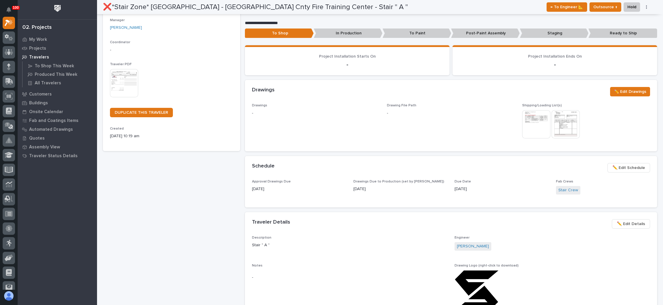
click at [620, 169] on span "✏️ Edit Schedule" at bounding box center [629, 167] width 33 height 7
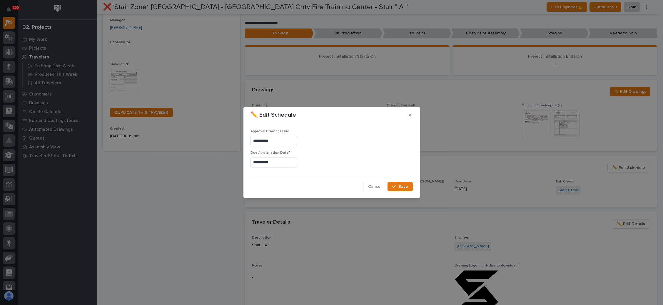
click at [280, 164] on input "**********" at bounding box center [274, 162] width 46 height 10
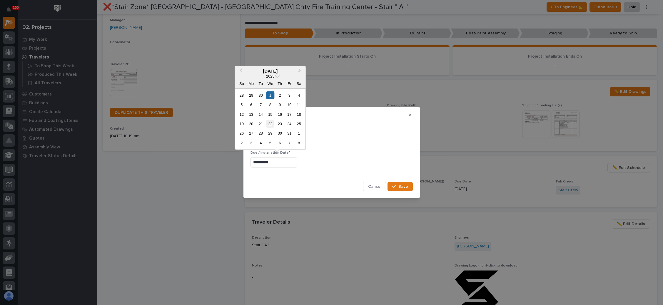
click at [269, 123] on div "22" at bounding box center [270, 124] width 8 height 8
type input "**********"
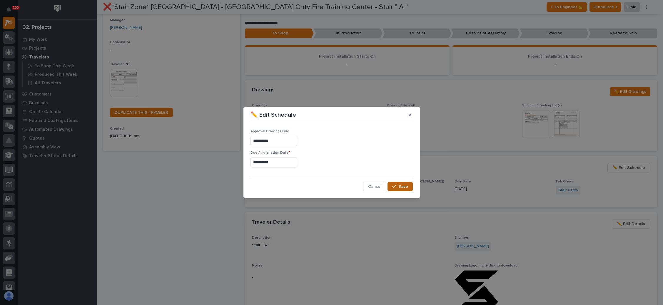
click at [394, 186] on icon "button" at bounding box center [394, 187] width 4 height 4
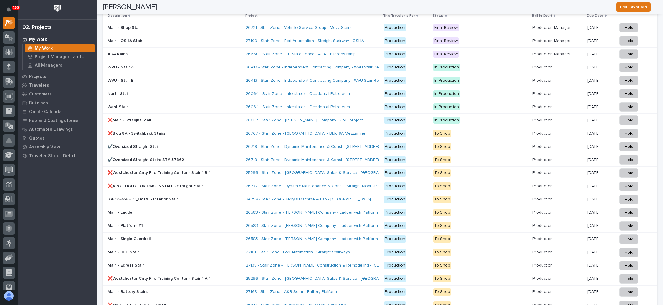
scroll to position [750, 0]
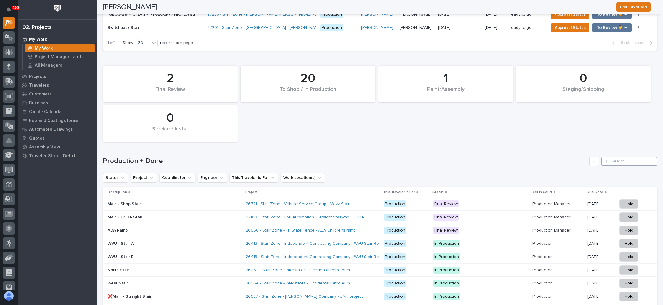
click at [615, 157] on input "Search" at bounding box center [629, 161] width 56 height 9
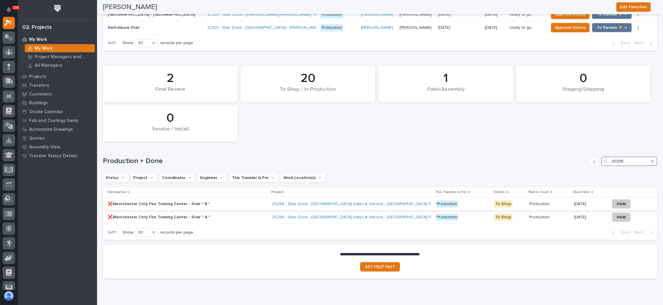
type input "25296"
click at [471, 201] on p "Production" at bounding box center [463, 204] width 54 height 7
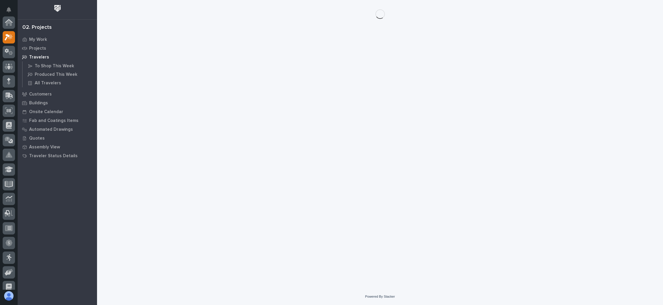
scroll to position [14, 0]
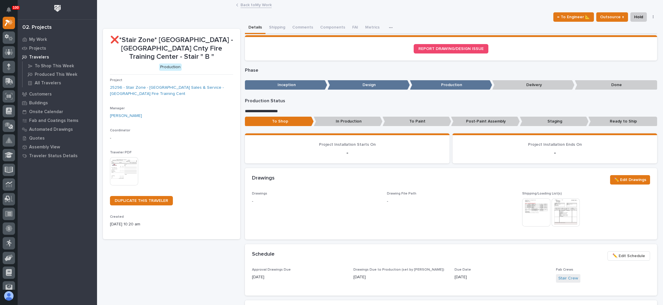
click at [620, 253] on span "✏️ Edit Schedule" at bounding box center [629, 256] width 33 height 7
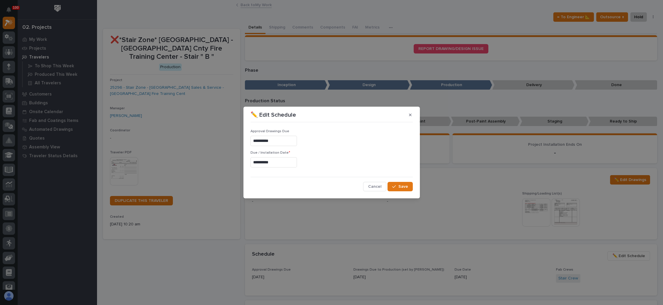
click at [275, 161] on input "**********" at bounding box center [274, 162] width 46 height 10
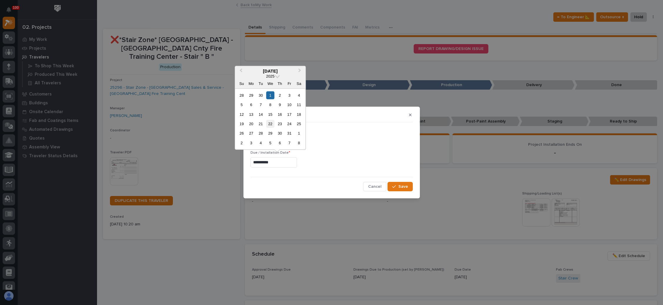
click at [270, 124] on div "22" at bounding box center [270, 124] width 8 height 8
type input "**********"
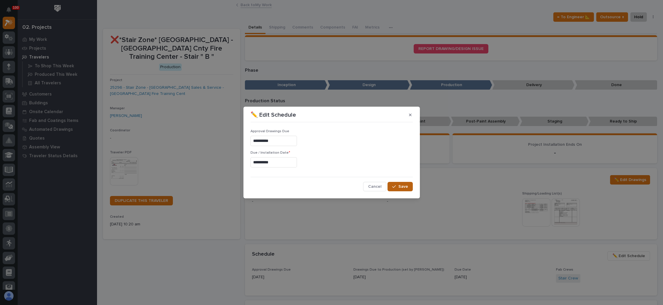
click at [391, 185] on button "Save" at bounding box center [400, 186] width 25 height 9
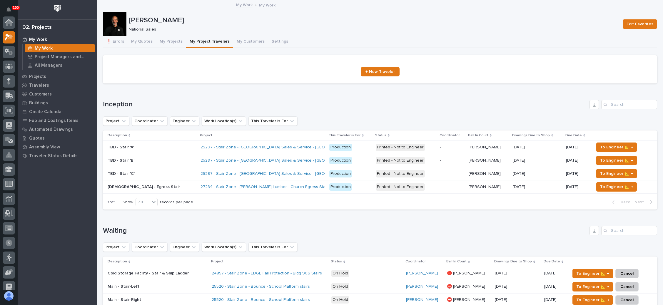
scroll to position [14, 0]
click at [172, 39] on button "My Projects" at bounding box center [171, 42] width 30 height 12
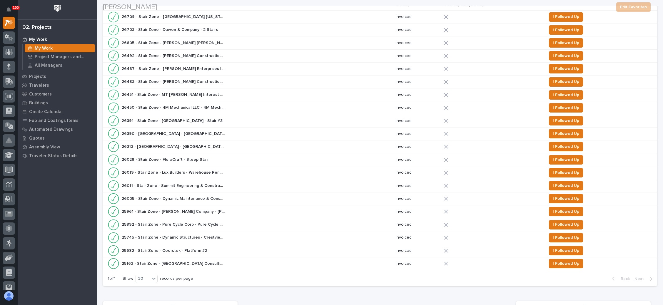
scroll to position [309, 0]
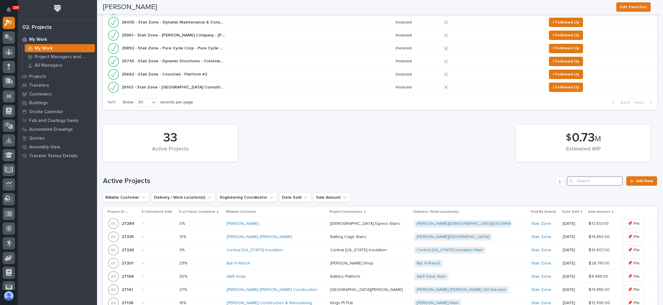
click at [583, 179] on input "Search" at bounding box center [595, 180] width 56 height 9
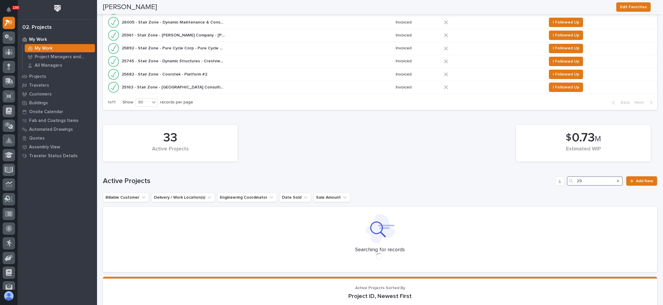
type input "2"
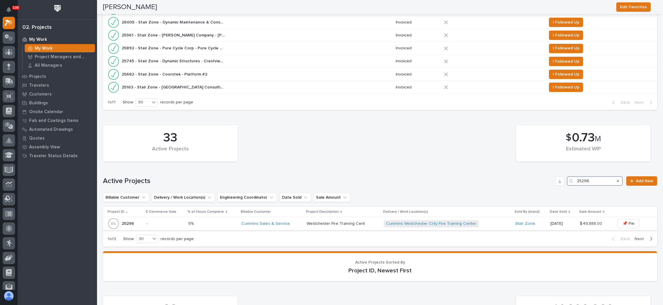
type input "25296"
click at [484, 221] on div "Cummins Westchester Cnty Fire Training Center + 0" at bounding box center [447, 224] width 126 height 12
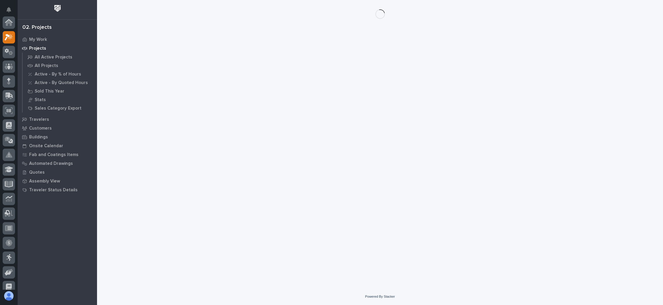
scroll to position [14, 0]
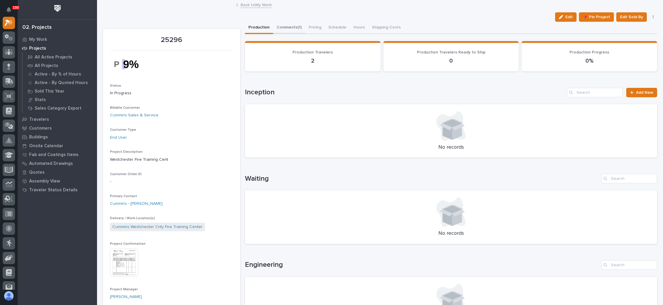
click at [289, 27] on button "Comments (1)" at bounding box center [289, 28] width 32 height 12
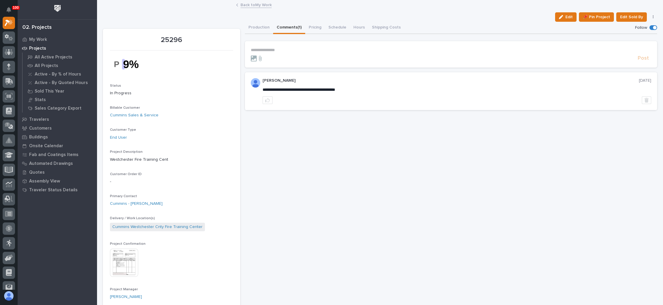
click at [274, 49] on p "**********" at bounding box center [451, 50] width 401 height 5
click at [256, 57] on span "[PERSON_NAME]" at bounding box center [267, 58] width 33 height 4
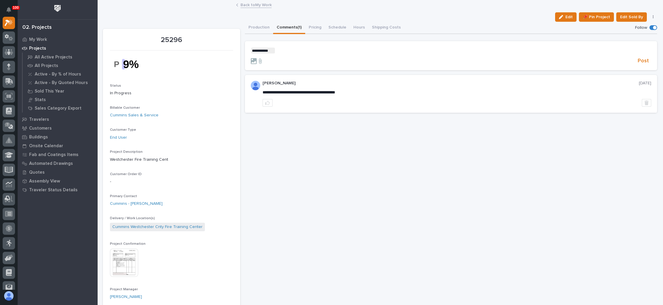
click at [283, 50] on p "**********" at bounding box center [451, 51] width 401 height 6
click at [296, 89] on span "[PERSON_NAME]" at bounding box center [292, 88] width 33 height 4
click at [311, 53] on p "**********" at bounding box center [451, 51] width 401 height 6
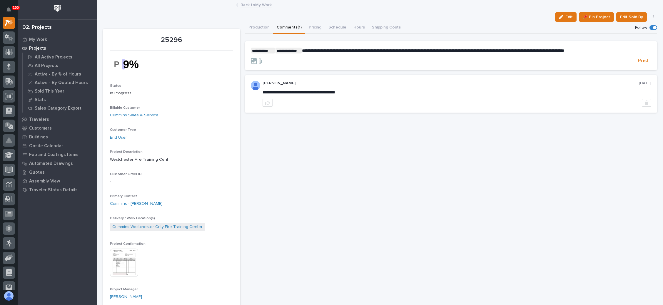
click at [302, 49] on span "**********" at bounding box center [433, 51] width 262 height 4
click at [638, 60] on span "Post" at bounding box center [643, 61] width 11 height 7
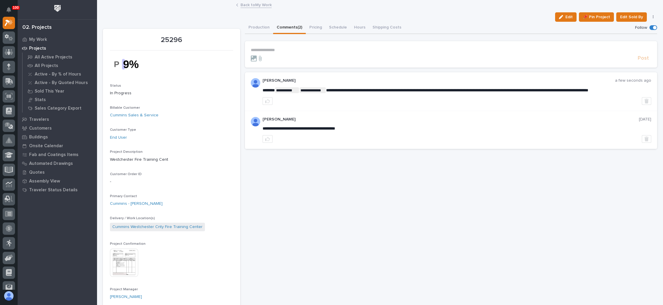
click at [256, 5] on link "Back to My Work" at bounding box center [256, 4] width 31 height 7
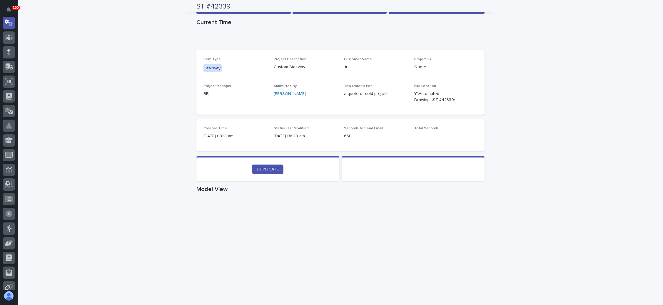
scroll to position [176, 0]
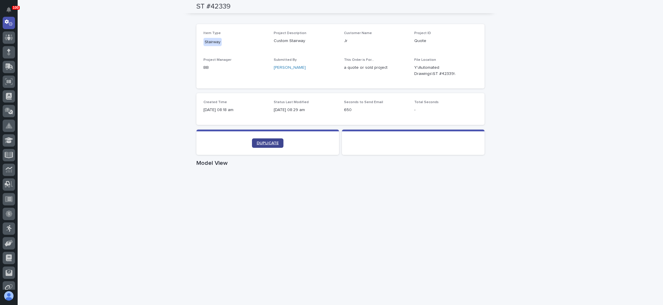
click at [267, 143] on span "DUPLICATE" at bounding box center [268, 143] width 22 height 4
